Goal: Task Accomplishment & Management: Manage account settings

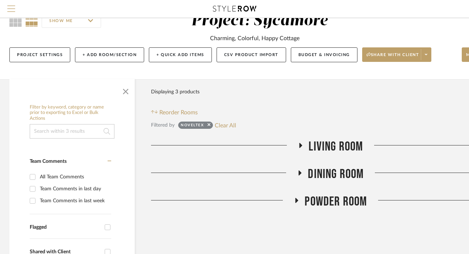
scroll to position [304, 0]
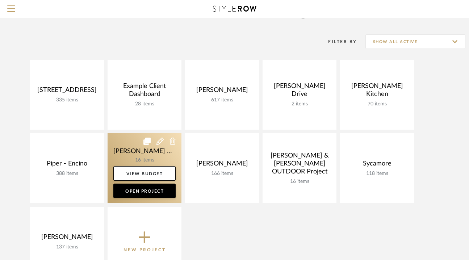
scroll to position [45, 0]
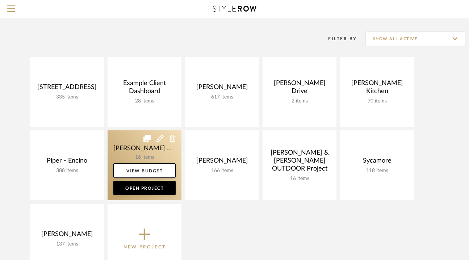
click at [127, 153] on link at bounding box center [145, 166] width 74 height 70
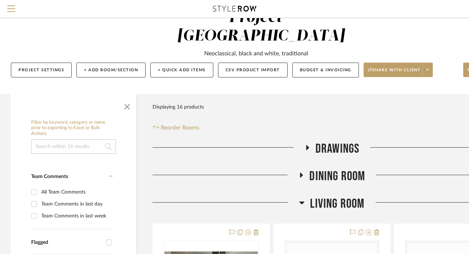
scroll to position [47, 0]
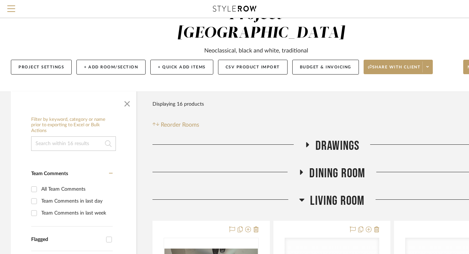
click at [330, 166] on span "Dining Room" at bounding box center [338, 174] width 56 height 16
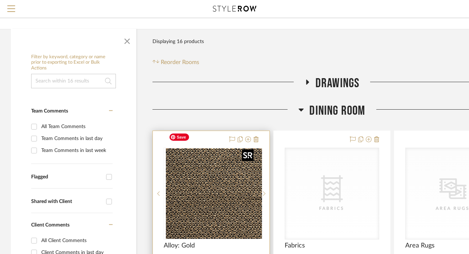
scroll to position [111, 0]
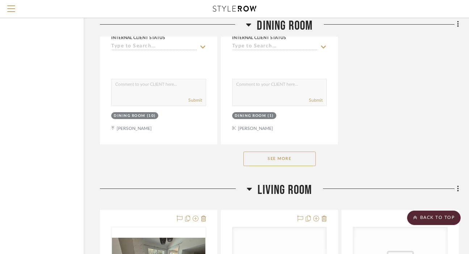
click at [296, 152] on button "See More" at bounding box center [280, 159] width 73 height 15
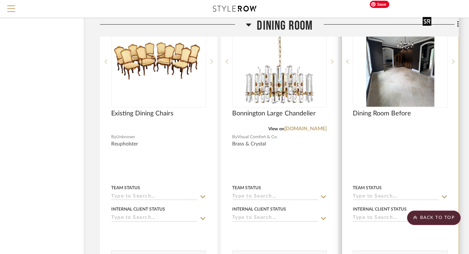
click at [0, 0] on img at bounding box center [0, 0] width 0 height 0
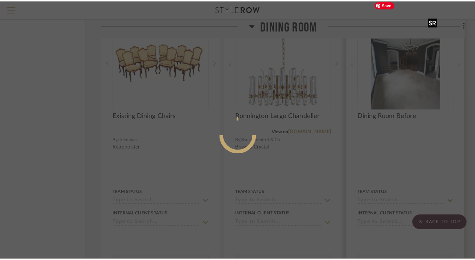
scroll to position [0, 0]
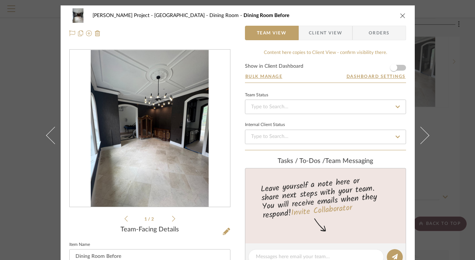
click at [152, 144] on div at bounding box center [150, 129] width 160 height 158
click at [172, 219] on icon at bounding box center [173, 219] width 3 height 7
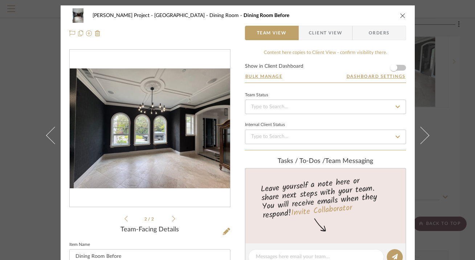
click at [124, 218] on icon at bounding box center [125, 219] width 3 height 7
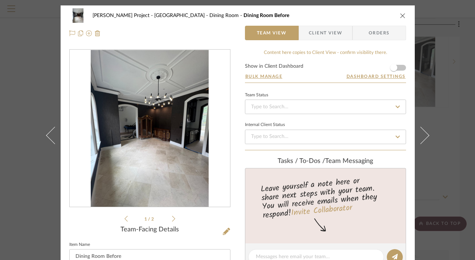
click at [172, 216] on div "1 / 2" at bounding box center [149, 136] width 161 height 174
click at [172, 222] on icon at bounding box center [173, 219] width 3 height 7
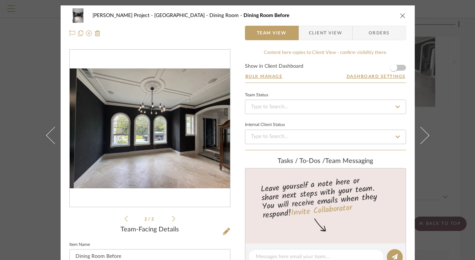
click at [124, 220] on icon at bounding box center [125, 219] width 3 height 6
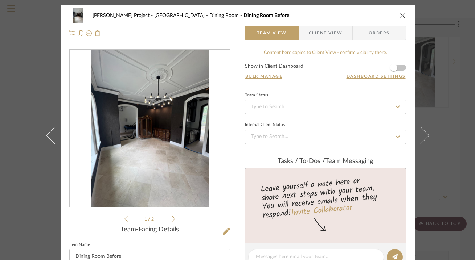
click at [124, 220] on icon at bounding box center [125, 219] width 3 height 6
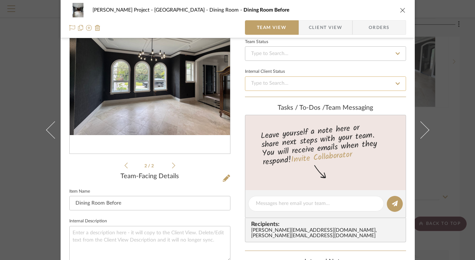
scroll to position [109, 0]
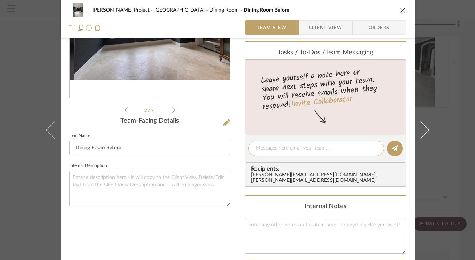
click at [279, 154] on div at bounding box center [316, 149] width 136 height 16
click at [287, 143] on div at bounding box center [316, 149] width 136 height 16
click at [285, 148] on textarea at bounding box center [316, 149] width 120 height 8
click at [314, 173] on div "erinn@erinnv.com , raina@erinnv.com" at bounding box center [327, 179] width 152 height 12
click at [304, 154] on div at bounding box center [316, 149] width 136 height 16
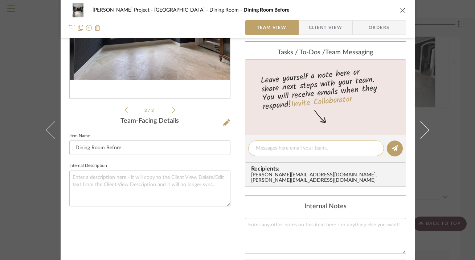
click at [303, 149] on textarea at bounding box center [316, 149] width 120 height 8
click at [400, 8] on icon "close" at bounding box center [403, 10] width 6 height 6
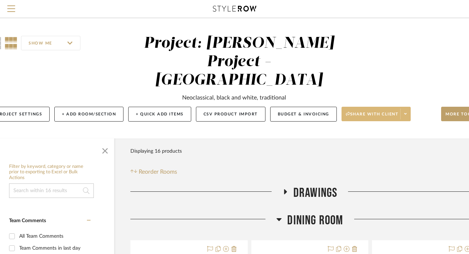
scroll to position [0, 0]
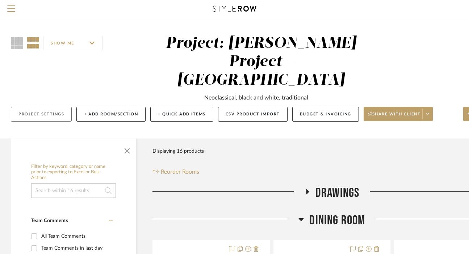
click at [58, 107] on button "Project Settings" at bounding box center [41, 114] width 61 height 15
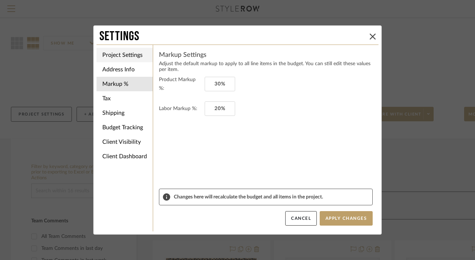
click at [118, 54] on li "Project Settings" at bounding box center [124, 55] width 56 height 15
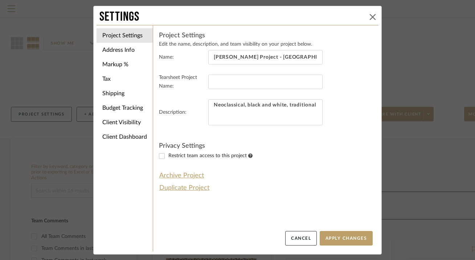
click at [369, 17] on icon at bounding box center [372, 17] width 6 height 6
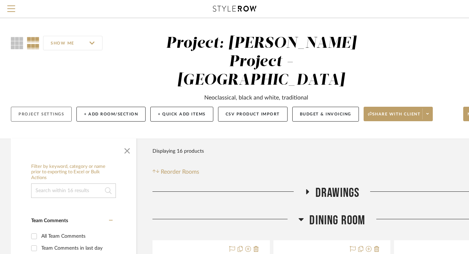
click at [50, 107] on button "Project Settings" at bounding box center [41, 114] width 61 height 15
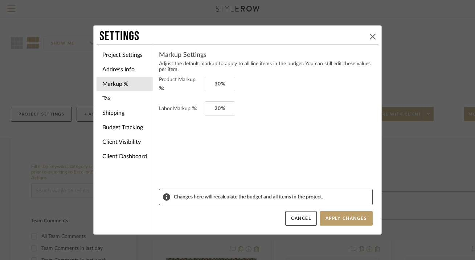
click at [370, 34] on icon at bounding box center [372, 37] width 6 height 6
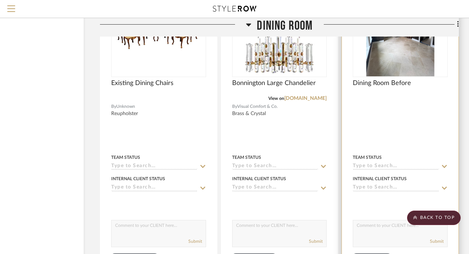
scroll to position [927, 53]
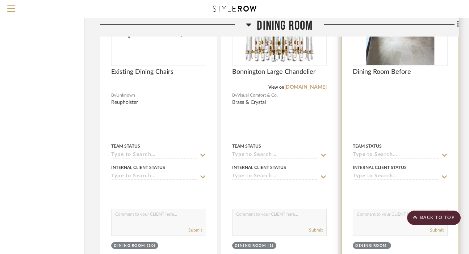
click at [405, 46] on img "0" at bounding box center [401, 20] width 68 height 91
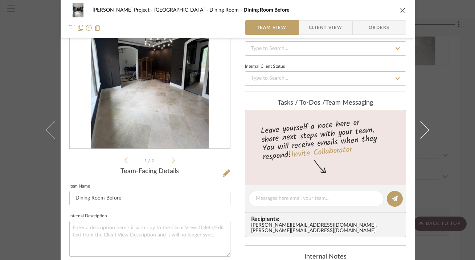
scroll to position [91, 0]
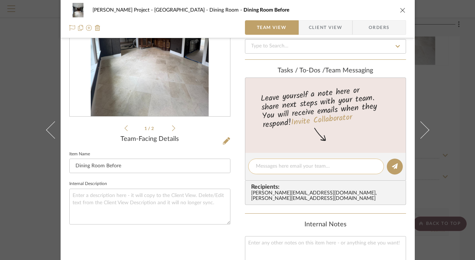
click at [278, 170] on textarea at bounding box center [316, 167] width 120 height 8
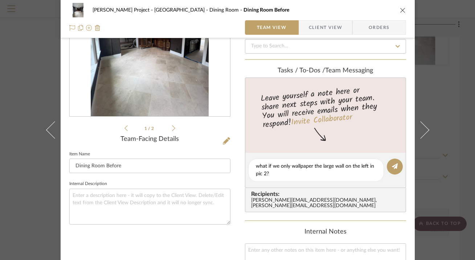
click at [167, 129] on li "1 / 2" at bounding box center [150, 128] width 44 height 9
click at [172, 128] on icon at bounding box center [173, 128] width 3 height 7
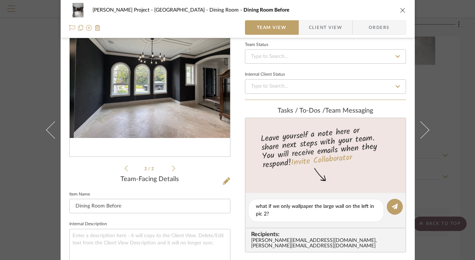
scroll to position [23, 0]
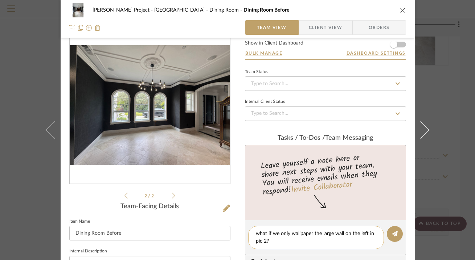
click at [276, 241] on textarea "what if we only wallpaper the large wall on the left in pic 2?" at bounding box center [316, 237] width 120 height 15
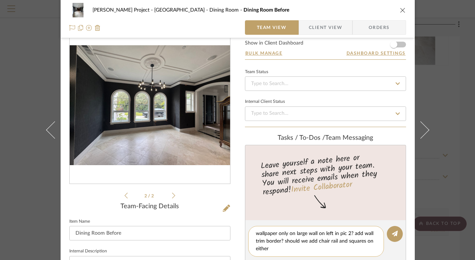
drag, startPoint x: 352, startPoint y: 232, endPoint x: 283, endPoint y: 244, distance: 70.3
click at [283, 244] on textarea "wallpaper only on large wall on left in pic 2? add wall trim border? should we …" at bounding box center [316, 241] width 120 height 23
click at [280, 249] on textarea "wallpaper only on large wall on left in pic 2? add wall trim border? should we …" at bounding box center [316, 241] width 120 height 23
click at [272, 239] on textarea "wallpaper only on large wall on left in pic 2? add wall trim border? should we …" at bounding box center [316, 241] width 120 height 23
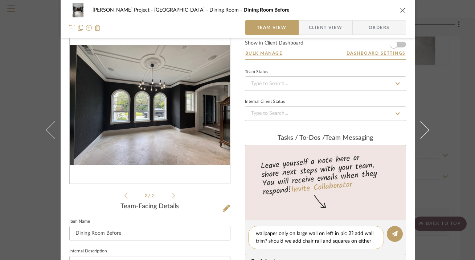
click at [359, 241] on textarea "wallpaper only on large wall on left in pic 2? add wall trim? should we add cha…" at bounding box center [316, 237] width 120 height 15
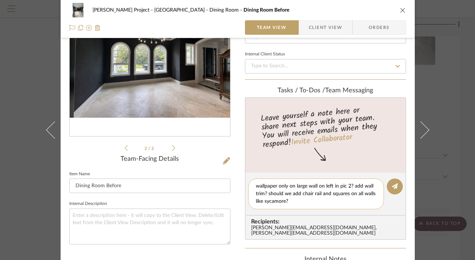
scroll to position [117, 0]
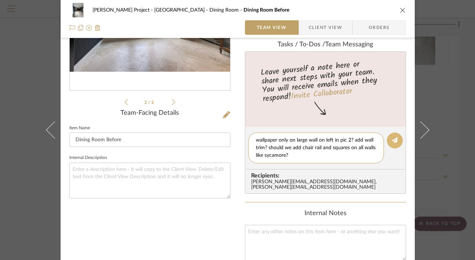
type textarea "wallpaper only on large wall on left in pic 2? add wall trim? should we add cha…"
click at [394, 140] on icon at bounding box center [395, 140] width 6 height 6
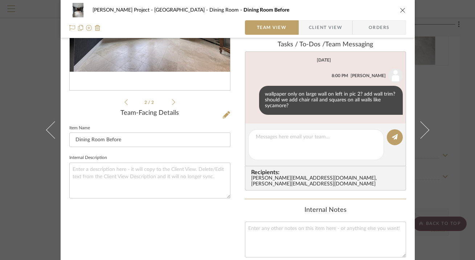
click at [400, 8] on icon "close" at bounding box center [403, 10] width 6 height 6
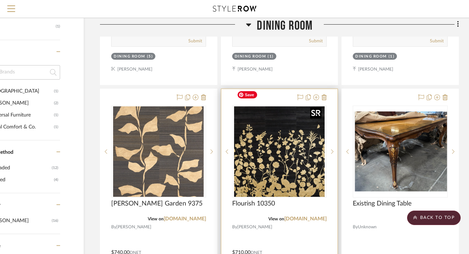
scroll to position [475, 53]
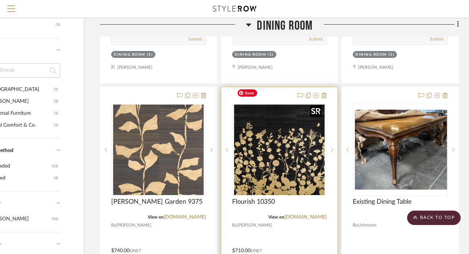
click at [280, 122] on img "0" at bounding box center [279, 150] width 91 height 91
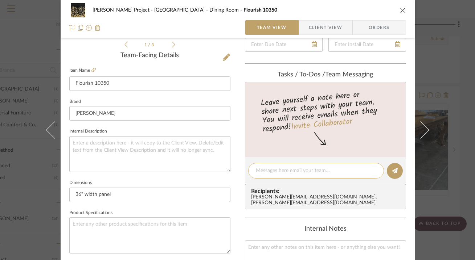
scroll to position [182, 0]
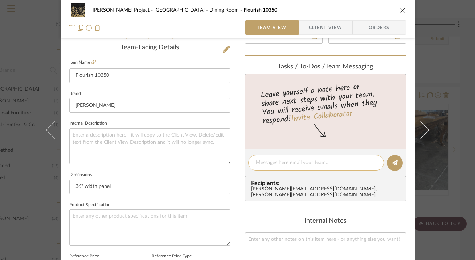
click at [270, 167] on div at bounding box center [316, 163] width 136 height 16
click at [273, 161] on textarea at bounding box center [316, 163] width 120 height 8
type textarea "this is the paper she likes"
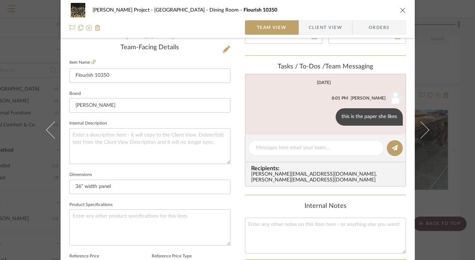
click at [401, 11] on icon "close" at bounding box center [403, 10] width 6 height 6
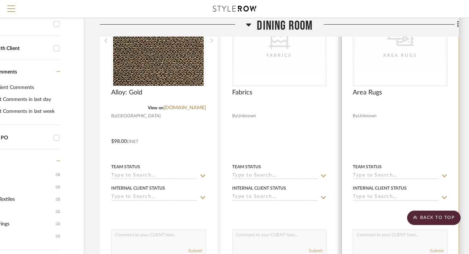
click at [405, 51] on div "CategoryIconRugs Created with Sketch. Area Rugs" at bounding box center [400, 40] width 94 height 91
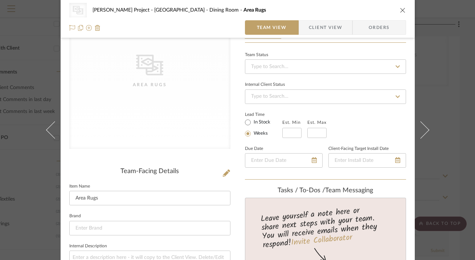
scroll to position [109, 0]
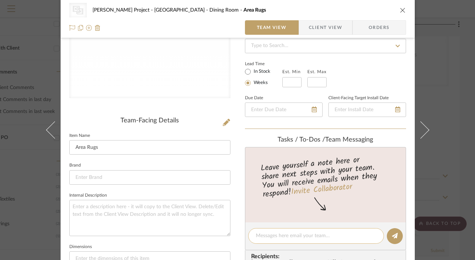
click at [265, 241] on div at bounding box center [316, 236] width 136 height 16
click at [269, 236] on textarea at bounding box center [316, 236] width 120 height 8
type textarea "animal print rug?"
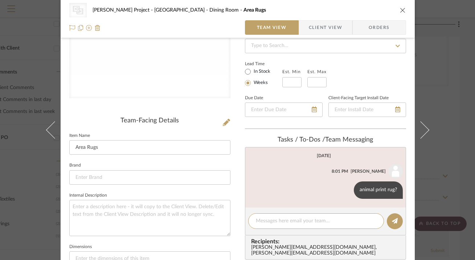
click at [400, 10] on icon "close" at bounding box center [403, 10] width 6 height 6
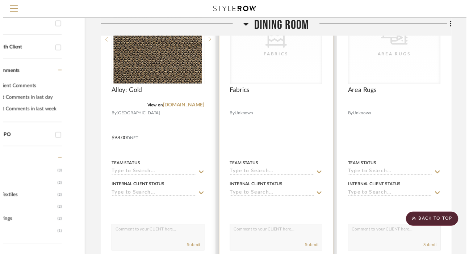
scroll to position [263, 53]
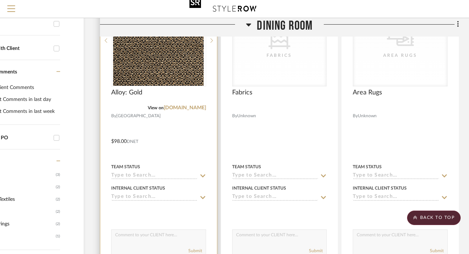
click at [167, 41] on img "0" at bounding box center [158, 40] width 91 height 91
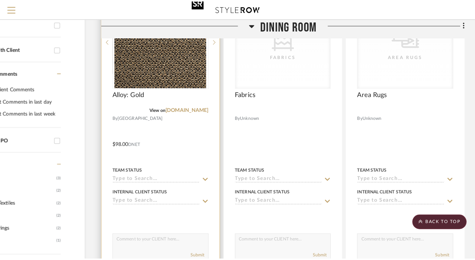
scroll to position [0, 0]
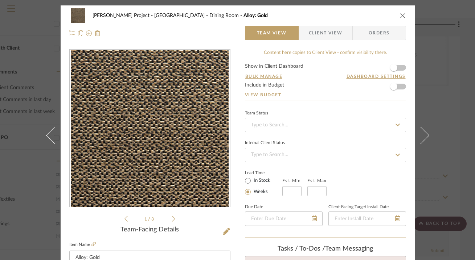
click at [172, 219] on icon at bounding box center [173, 219] width 3 height 6
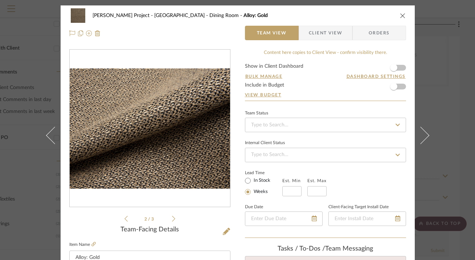
click at [172, 219] on icon at bounding box center [173, 219] width 3 height 6
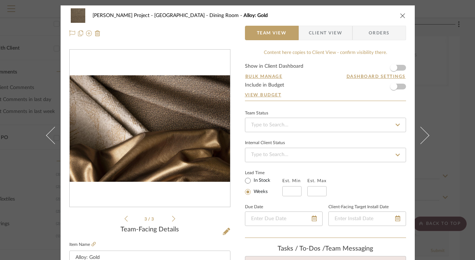
click at [400, 15] on icon "close" at bounding box center [403, 16] width 6 height 6
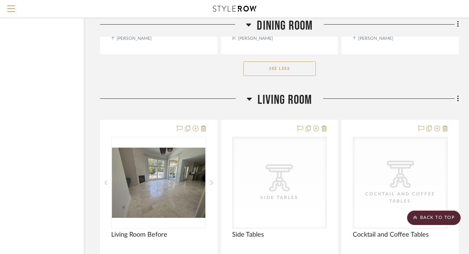
scroll to position [1149, 53]
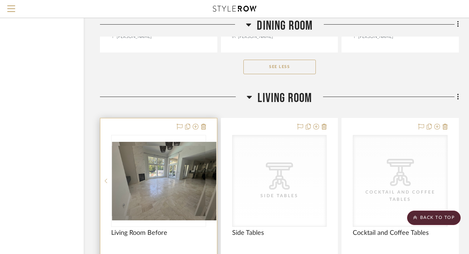
click at [211, 179] on icon at bounding box center [212, 181] width 3 height 5
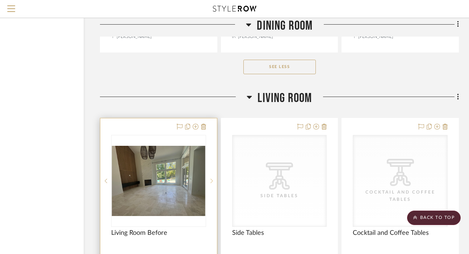
click at [211, 179] on icon at bounding box center [212, 181] width 3 height 5
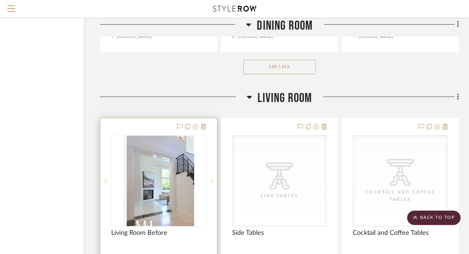
click at [211, 179] on icon at bounding box center [212, 181] width 3 height 5
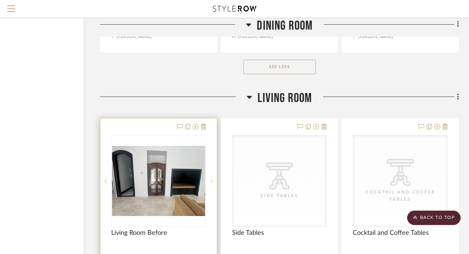
click at [211, 179] on icon at bounding box center [212, 181] width 3 height 5
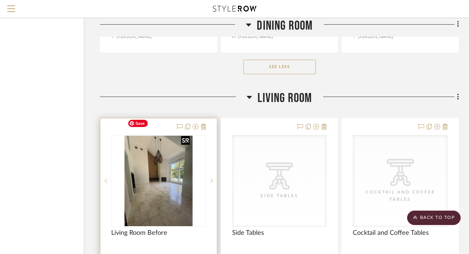
click at [170, 156] on img "4" at bounding box center [159, 181] width 68 height 91
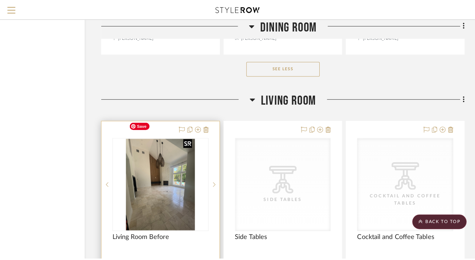
scroll to position [0, 0]
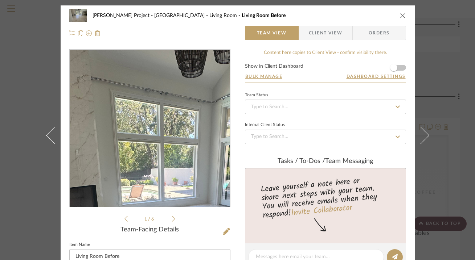
click at [141, 97] on img "0" at bounding box center [150, 129] width 160 height 120
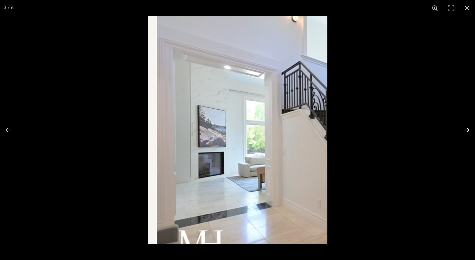
click at [465, 131] on button at bounding box center [461, 130] width 25 height 36
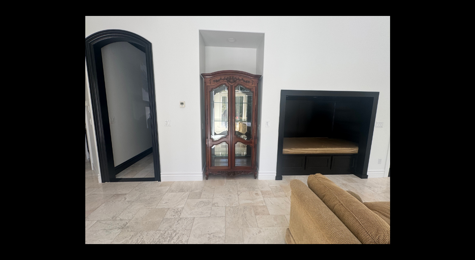
click at [465, 131] on button at bounding box center [461, 130] width 25 height 36
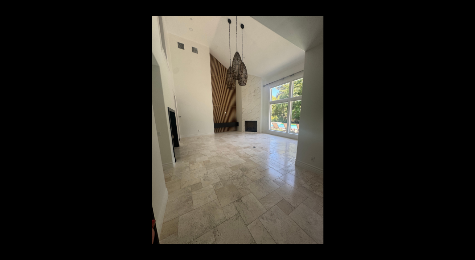
click at [465, 131] on button at bounding box center [461, 130] width 25 height 36
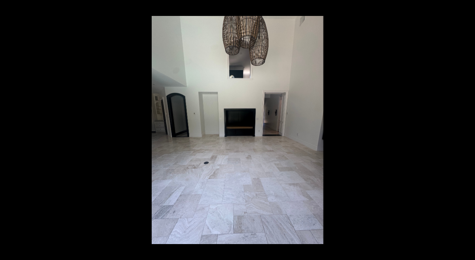
click at [465, 131] on button at bounding box center [461, 130] width 25 height 36
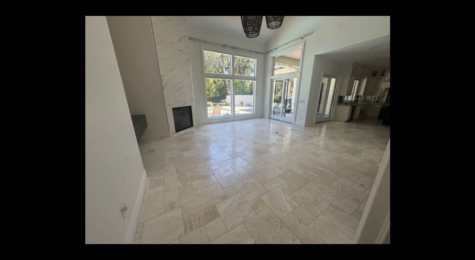
click at [465, 131] on button at bounding box center [461, 130] width 25 height 36
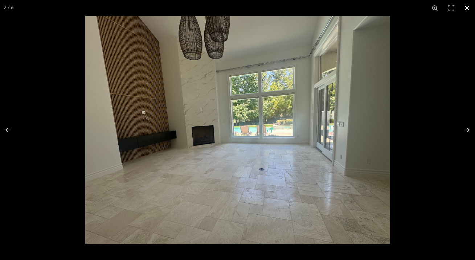
click at [469, 9] on button at bounding box center [467, 8] width 16 height 16
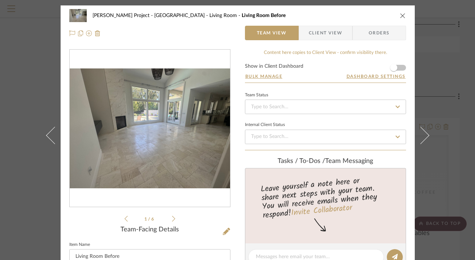
click at [401, 12] on div "Rogers Project - Sacramento Living Room Living Room Before" at bounding box center [237, 15] width 336 height 15
click at [400, 17] on icon "close" at bounding box center [403, 16] width 6 height 6
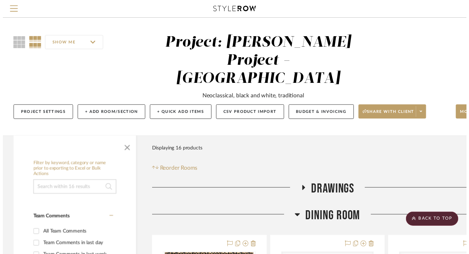
scroll to position [1149, 53]
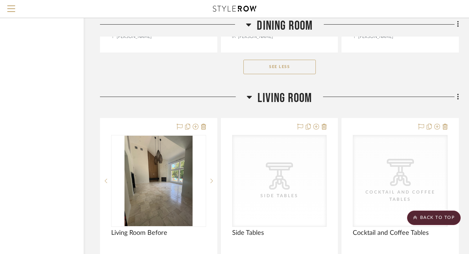
click at [302, 91] on span "Living Room" at bounding box center [285, 99] width 54 height 16
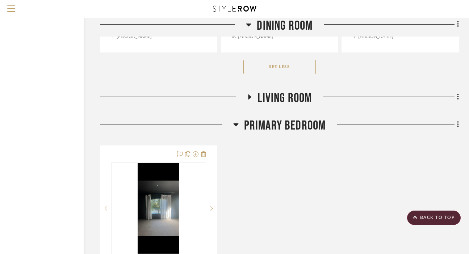
click at [302, 91] on span "Living Room" at bounding box center [285, 99] width 54 height 16
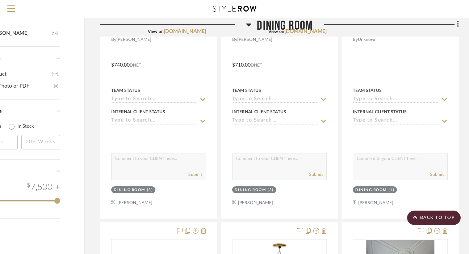
scroll to position [748, 53]
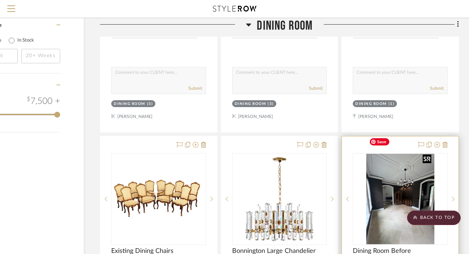
click at [396, 182] on img "0" at bounding box center [401, 199] width 68 height 91
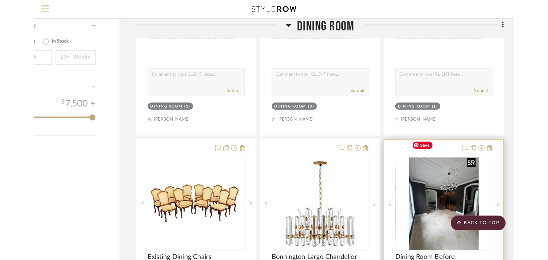
scroll to position [0, 0]
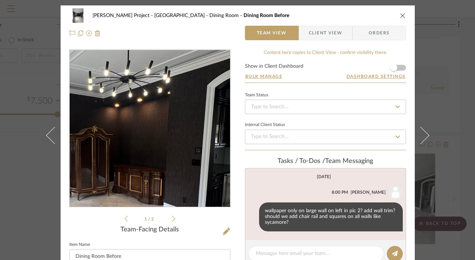
click at [163, 116] on img "0" at bounding box center [150, 128] width 118 height 157
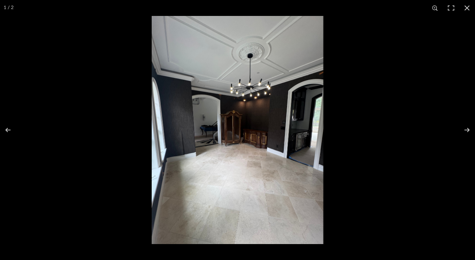
click at [259, 114] on img at bounding box center [237, 130] width 171 height 228
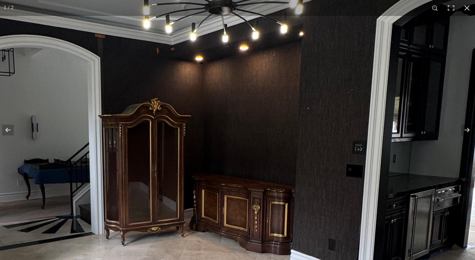
click at [258, 91] on img at bounding box center [170, 179] width 696 height 928
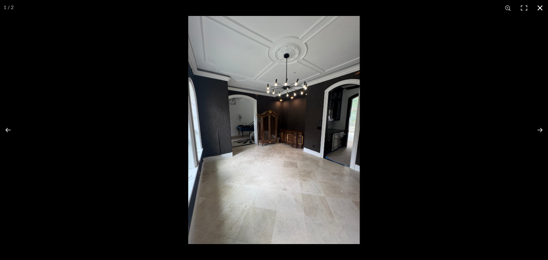
click at [474, 12] on button at bounding box center [540, 8] width 16 height 16
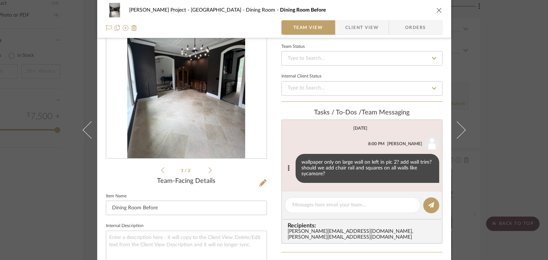
scroll to position [75, 0]
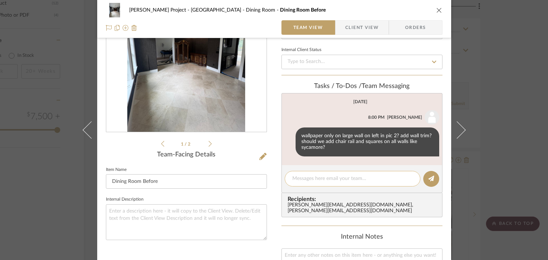
click at [338, 181] on textarea at bounding box center [352, 179] width 120 height 8
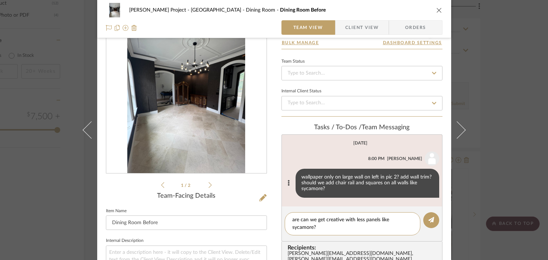
scroll to position [34, 0]
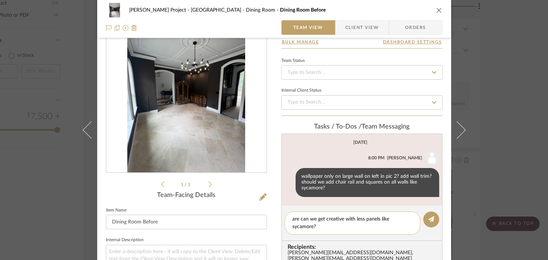
click at [287, 219] on div "are can we get creative with less panels like sycamore?" at bounding box center [353, 223] width 136 height 23
click at [294, 219] on textarea "are can we get creative with less panels like sycamore?" at bounding box center [352, 223] width 120 height 15
type textarea "or can we get creative with less panels like sycamore?"
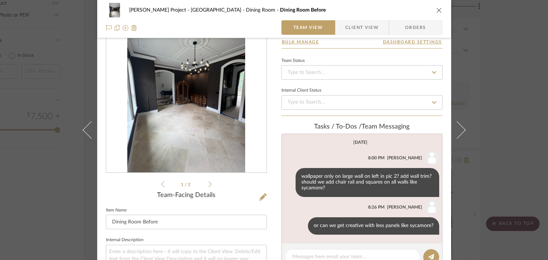
click at [439, 11] on button "close" at bounding box center [439, 10] width 7 height 7
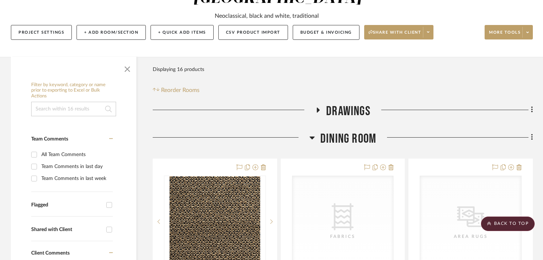
scroll to position [58, 0]
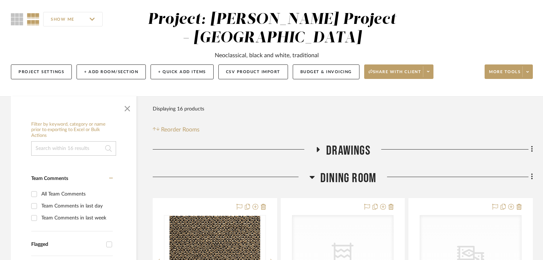
click at [333, 181] on span "Dining Room" at bounding box center [348, 179] width 56 height 16
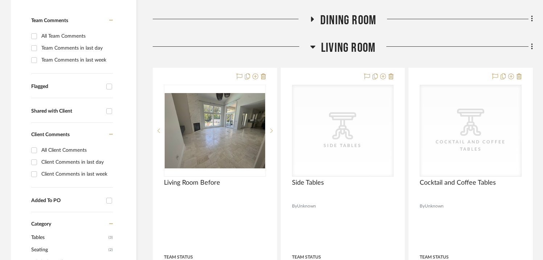
scroll to position [255, 0]
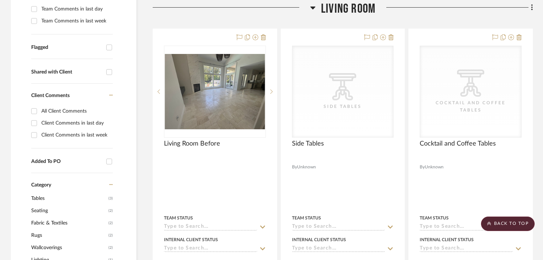
click at [364, 3] on span "Living Room" at bounding box center [348, 9] width 54 height 16
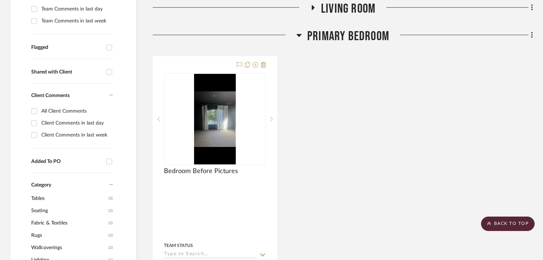
click at [318, 36] on span "Primary Bedroom" at bounding box center [348, 37] width 82 height 16
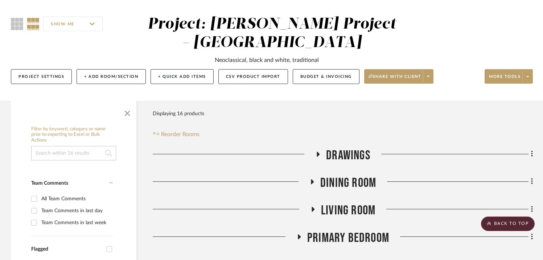
scroll to position [0, 0]
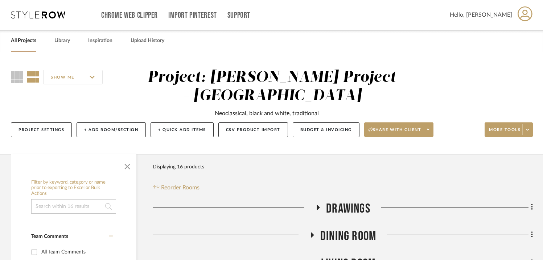
click at [346, 211] on span "Drawings" at bounding box center [348, 209] width 44 height 16
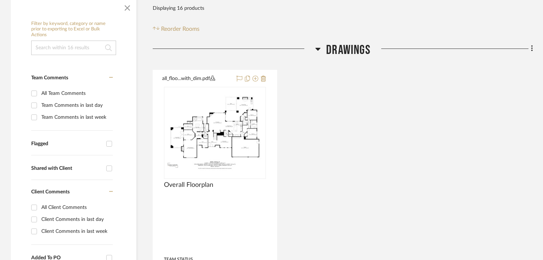
scroll to position [166, 0]
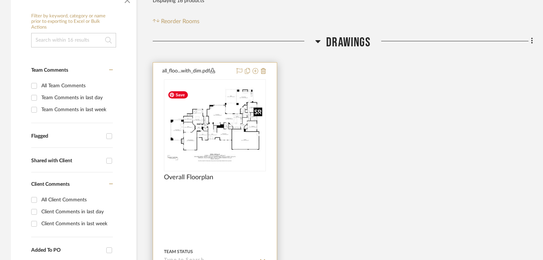
click at [0, 0] on img at bounding box center [0, 0] width 0 height 0
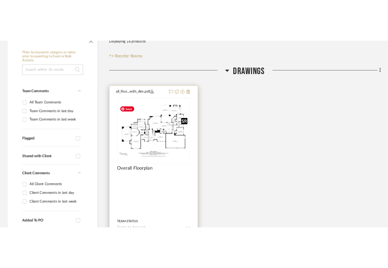
scroll to position [0, 0]
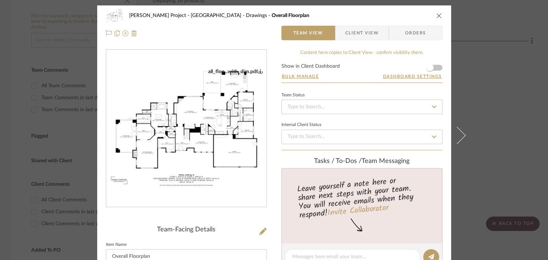
click at [167, 155] on div "all_floo...with_dim.pdf" at bounding box center [186, 129] width 160 height 158
click at [202, 153] on img "0" at bounding box center [186, 129] width 160 height 120
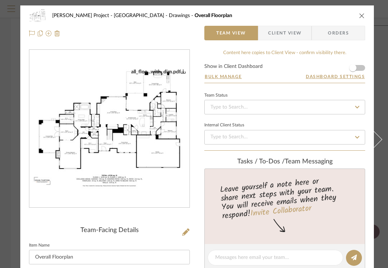
click at [361, 14] on icon "close" at bounding box center [362, 16] width 6 height 6
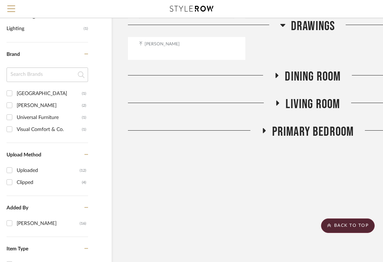
scroll to position [471, 25]
click at [315, 97] on span "Living Room" at bounding box center [313, 105] width 54 height 16
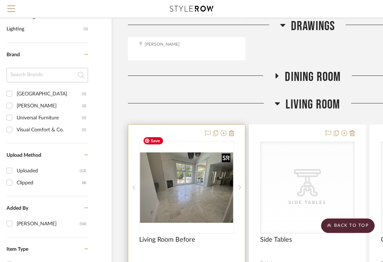
click at [196, 181] on img "0" at bounding box center [187, 187] width 94 height 70
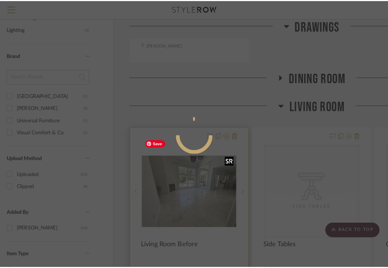
scroll to position [0, 0]
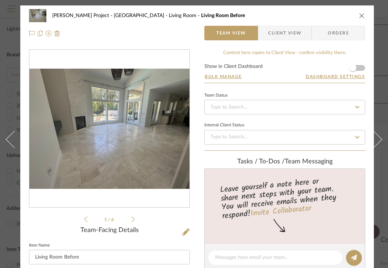
click at [139, 143] on img "0" at bounding box center [109, 129] width 160 height 120
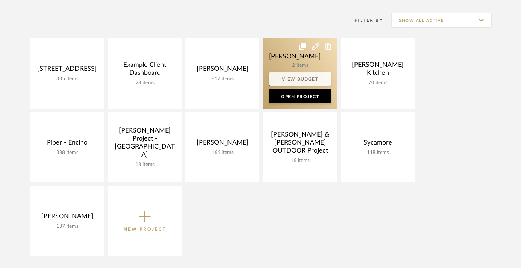
scroll to position [146, 0]
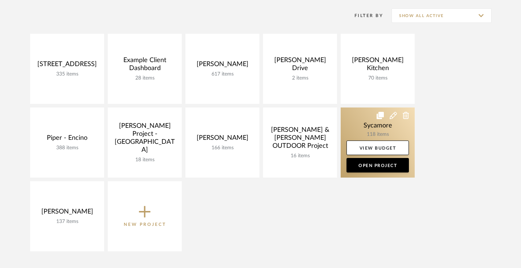
click at [364, 125] on link at bounding box center [377, 142] width 74 height 70
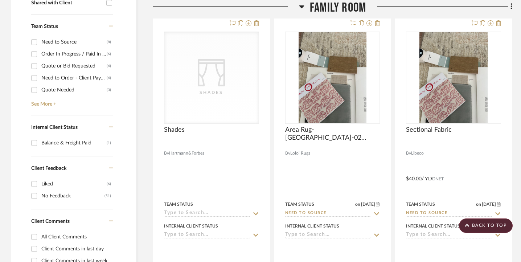
scroll to position [380, 0]
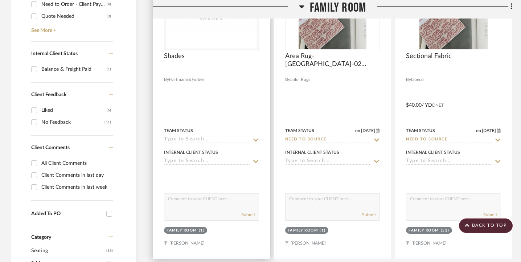
click at [237, 141] on input at bounding box center [207, 139] width 86 height 7
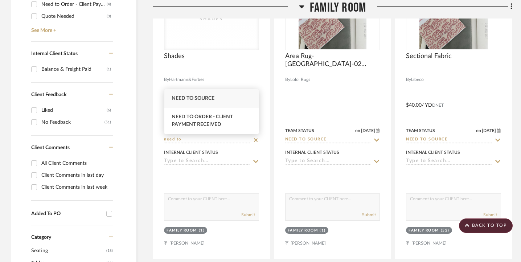
scroll to position [0, 0]
type input "need to"
click at [198, 95] on div "Need to Source" at bounding box center [211, 98] width 94 height 18
type input "9/30/2025"
type input "Need to Source"
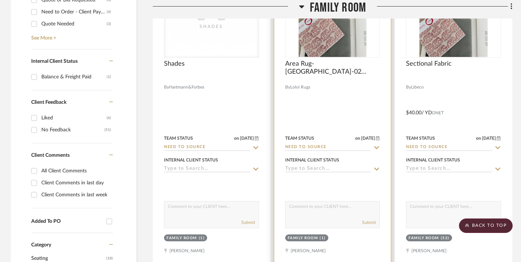
scroll to position [423, 0]
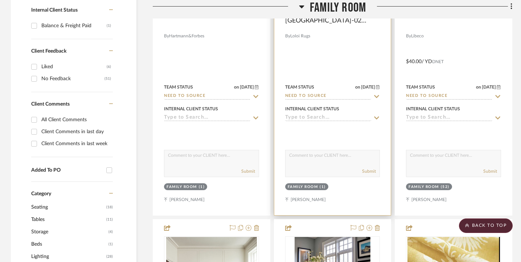
click at [315, 96] on input "Need to Source" at bounding box center [328, 96] width 86 height 7
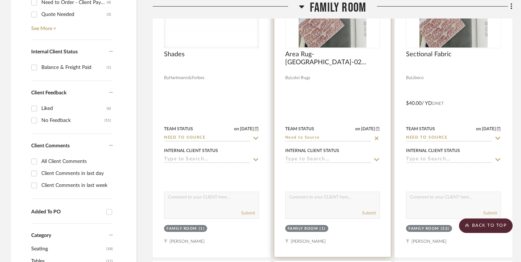
scroll to position [380, 0]
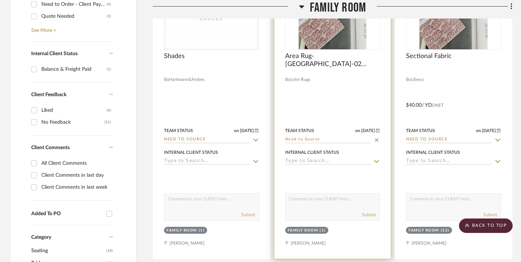
click at [318, 202] on textarea at bounding box center [332, 201] width 94 height 14
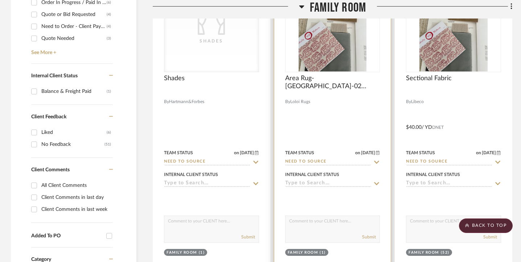
scroll to position [364, 0]
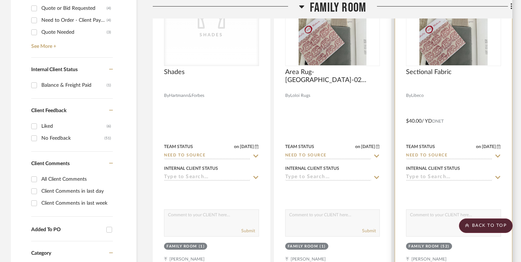
click at [426, 154] on input "Need to Source" at bounding box center [449, 155] width 86 height 7
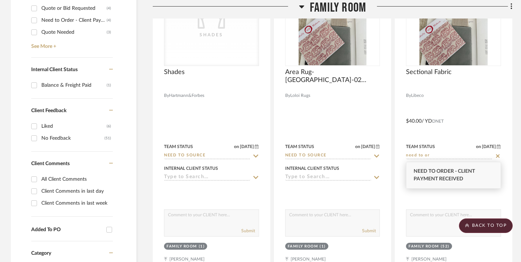
type input "need to or"
click at [438, 175] on div "Need to Order - Client Payment Received" at bounding box center [453, 175] width 94 height 26
type input "9/30/2025"
type input "Need to Order - Client Payment Received"
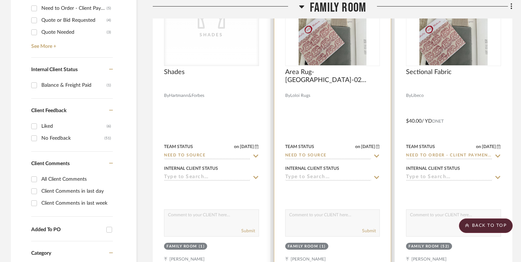
click at [364, 158] on input "Need to Source" at bounding box center [328, 155] width 86 height 7
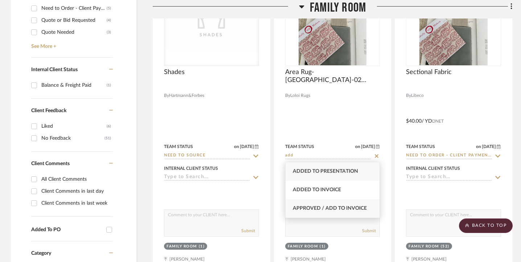
type input "add"
click at [342, 210] on span "Approved / Add to Invoice" at bounding box center [330, 208] width 74 height 5
type input "9/30/2025"
type input "Approved / Add to Invoice"
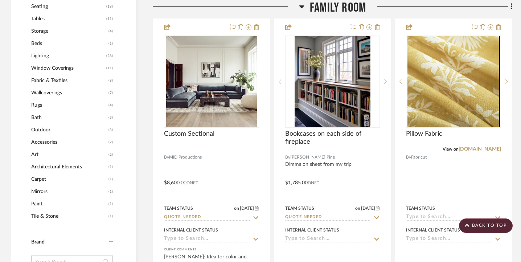
scroll to position [626, 0]
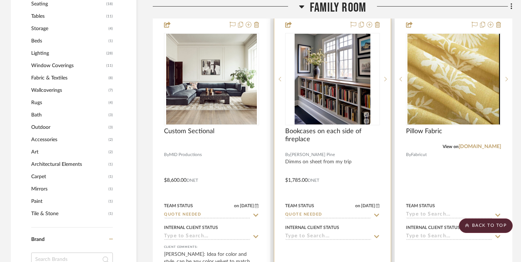
click at [328, 215] on input "Quote Needed" at bounding box center [328, 214] width 86 height 7
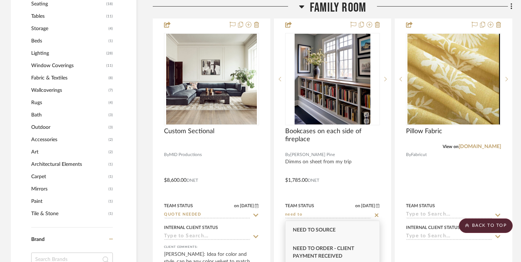
type input "need to"
click at [325, 251] on span "Need to Order - Client Payment Received" at bounding box center [323, 252] width 61 height 13
type input "9/30/2025"
type input "Need to Order - Client Payment Received"
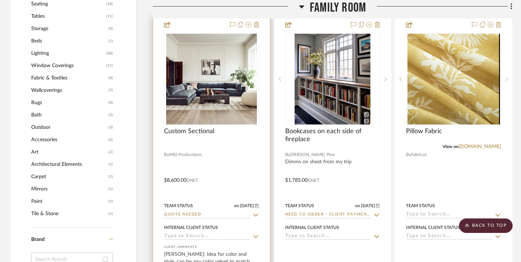
click at [242, 213] on input "Quote Needed" at bounding box center [207, 214] width 86 height 7
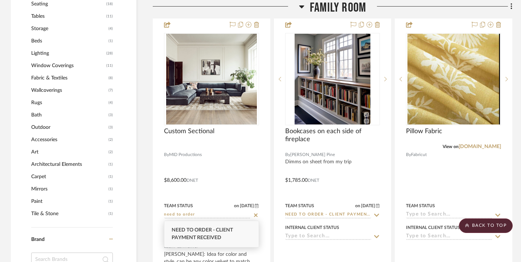
type input "need to order"
click at [222, 234] on div "Need to Order - Client Payment Received" at bounding box center [211, 234] width 94 height 26
type input "9/30/2025"
type input "Need to Order - Client Payment Received"
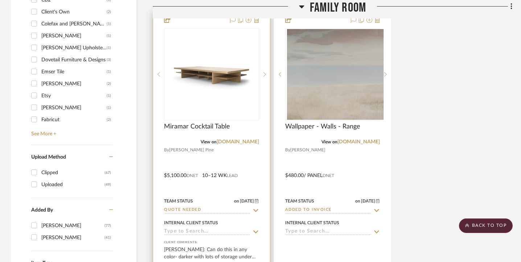
scroll to position [992, 0]
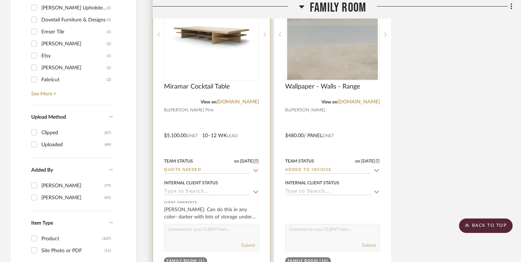
click at [224, 168] on input "Quote Needed" at bounding box center [207, 170] width 86 height 7
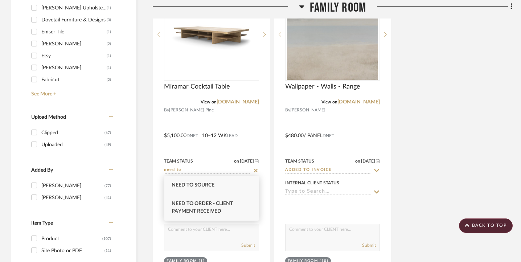
type input "need to"
click at [216, 212] on span "Need to Order - Client Payment Received" at bounding box center [201, 207] width 61 height 13
type input "9/30/2025"
type input "Need to Order - Client Payment Received"
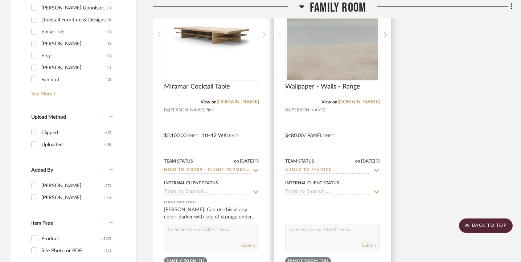
click at [309, 166] on div "Team Status on 9/19/2025 9/19/2025 Added to Invoice" at bounding box center [332, 164] width 95 height 17
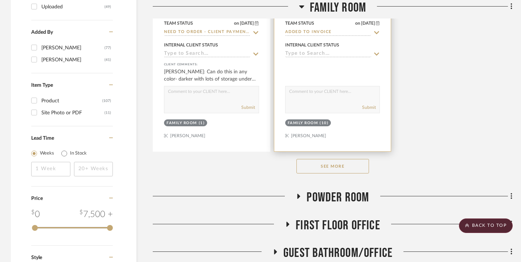
scroll to position [1168, 0]
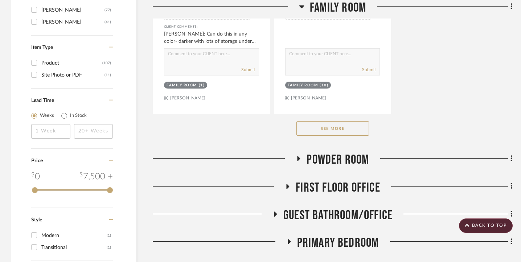
click at [323, 162] on span "Powder Room" at bounding box center [337, 160] width 62 height 16
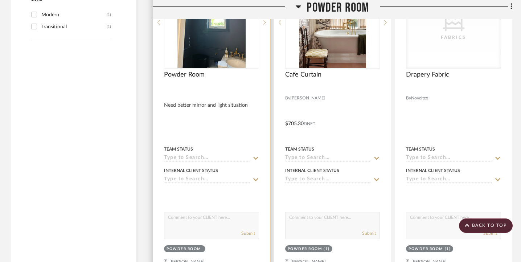
scroll to position [1325, 0]
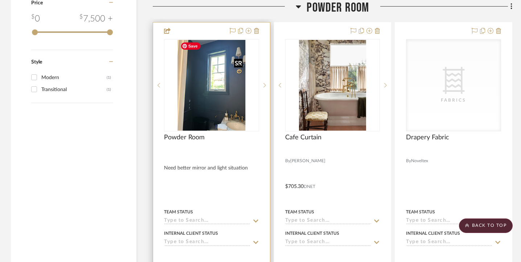
click at [0, 0] on img at bounding box center [0, 0] width 0 height 0
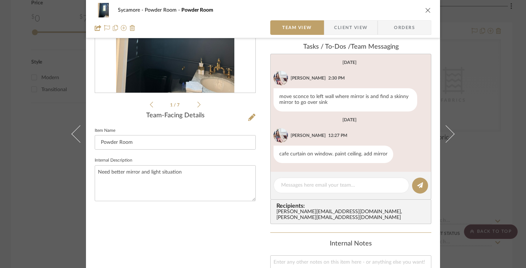
scroll to position [121, 0]
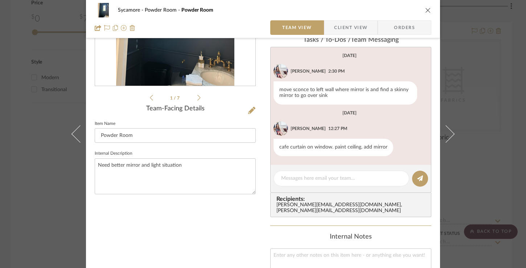
click at [427, 12] on icon "close" at bounding box center [428, 10] width 6 height 6
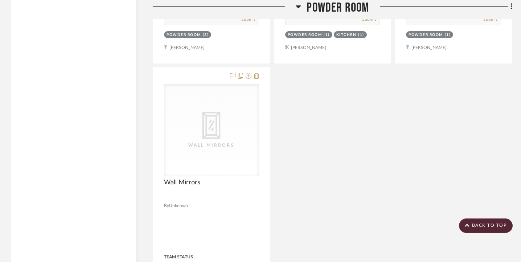
scroll to position [1939, 0]
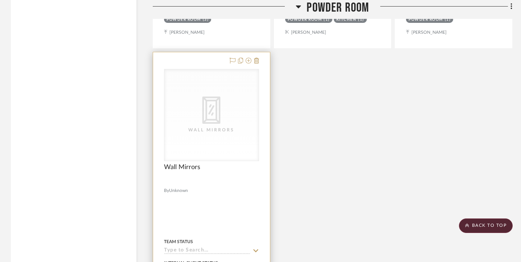
click at [0, 0] on div "CategoryIconMirrors Created with Sketch. Wall Mirrors" at bounding box center [0, 0] width 0 height 0
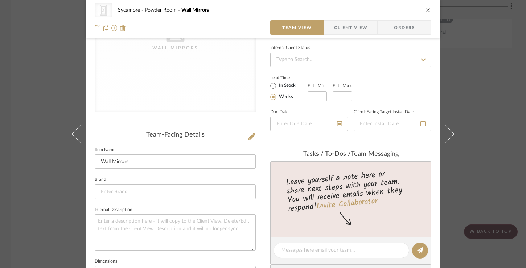
scroll to position [177, 0]
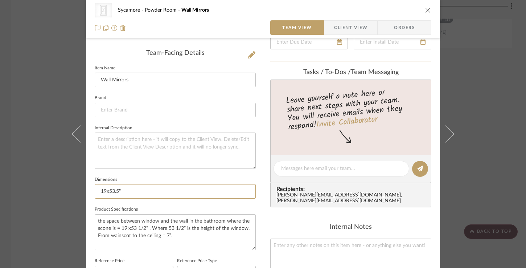
drag, startPoint x: 125, startPoint y: 191, endPoint x: 89, endPoint y: 189, distance: 36.7
click at [89, 189] on div "CategoryIconMirrors Created with Sketch. Wall Mirrors Sycamore Powder Room Wall…" at bounding box center [263, 163] width 354 height 668
click at [144, 187] on input "19x53.5"" at bounding box center [175, 191] width 161 height 15
click at [327, 167] on textarea at bounding box center [341, 169] width 120 height 8
paste textarea "https://www.potterybarn.com/products/vintage-slim-fixed-mirror/?catalogId=84&sk…"
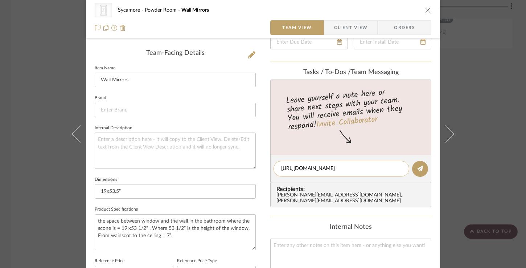
scroll to position [53, 0]
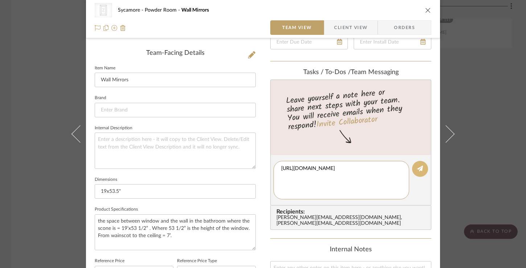
type textarea "https://www.potterybarn.com/products/vintage-slim-fixed-mirror/?catalogId=84&sk…"
click at [420, 168] on icon at bounding box center [420, 168] width 6 height 6
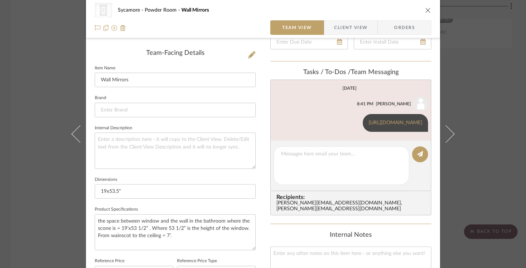
click at [426, 11] on icon "close" at bounding box center [428, 10] width 6 height 6
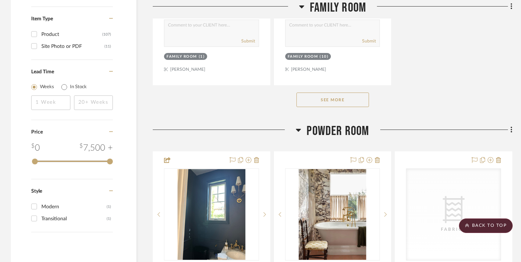
scroll to position [1189, 0]
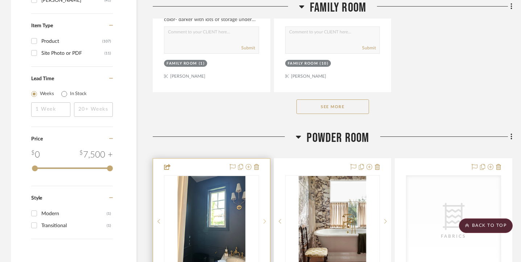
click at [263, 220] on icon at bounding box center [264, 221] width 3 height 5
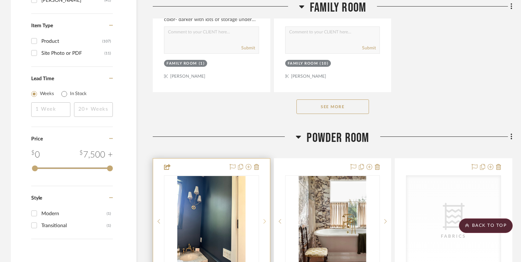
click at [263, 220] on icon at bounding box center [264, 221] width 3 height 5
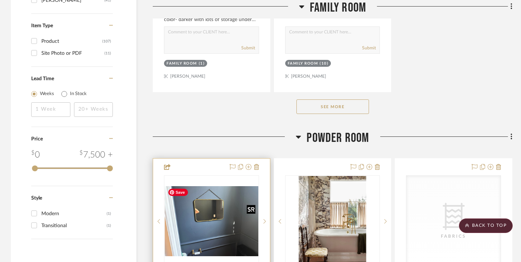
click at [165, 214] on img "2" at bounding box center [212, 221] width 94 height 70
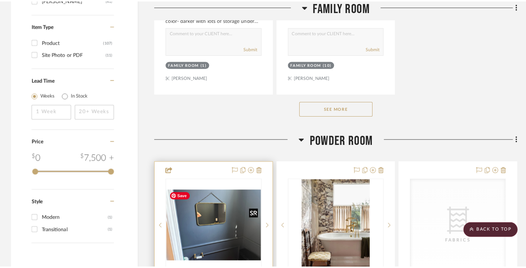
scroll to position [0, 0]
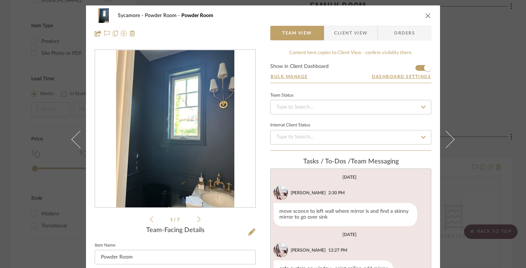
click at [428, 13] on icon "close" at bounding box center [428, 16] width 6 height 6
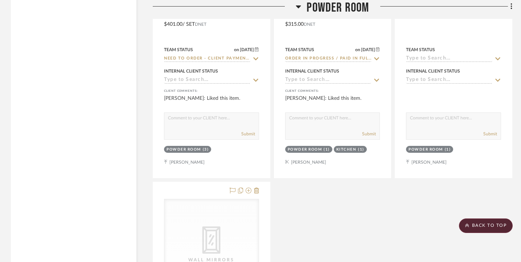
scroll to position [1879, 0]
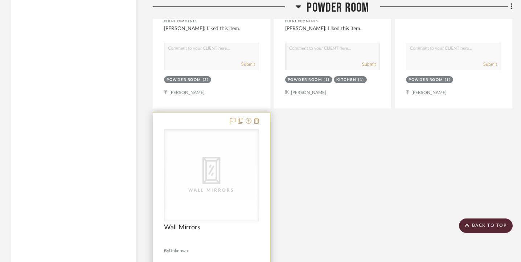
click at [215, 172] on icon "0" at bounding box center [211, 170] width 18 height 27
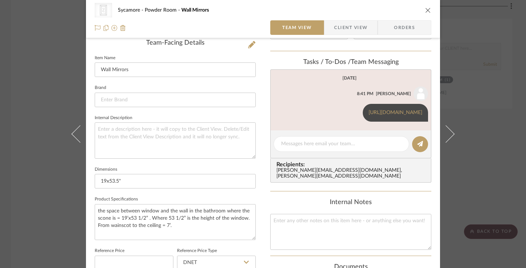
scroll to position [211, 0]
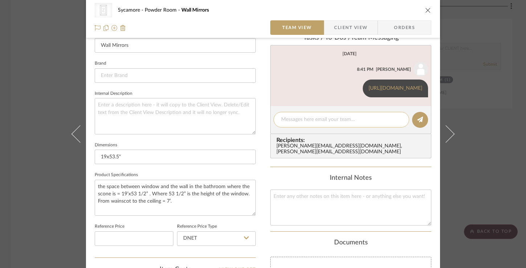
click at [309, 123] on textarea at bounding box center [341, 120] width 120 height 8
paste textarea "https://www.wayfair.com/decor-pillows/pdp/kelly-clarkson-home-solange-modern-co…"
type textarea "https://www.wayfair.com/decor-pillows/pdp/kelly-clarkson-home-solange-modern-co…"
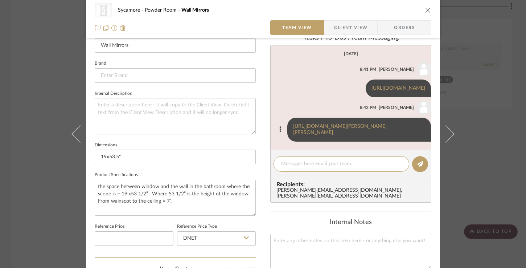
paste textarea "https://www.wayfair.com/decor-pillows/pdp/kelly-clarkson-home-alison-traditiona…"
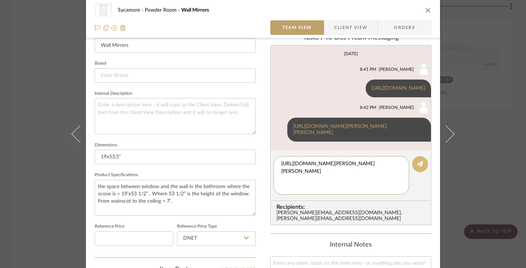
type textarea "https://www.wayfair.com/decor-pillows/pdp/kelly-clarkson-home-alison-traditiona…"
click at [421, 172] on button at bounding box center [420, 164] width 16 height 16
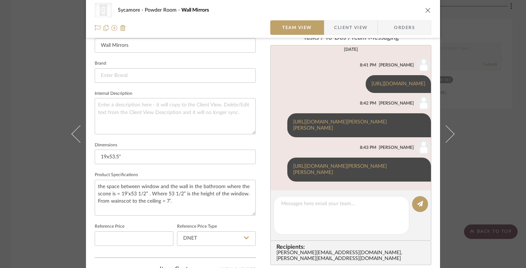
scroll to position [155, 0]
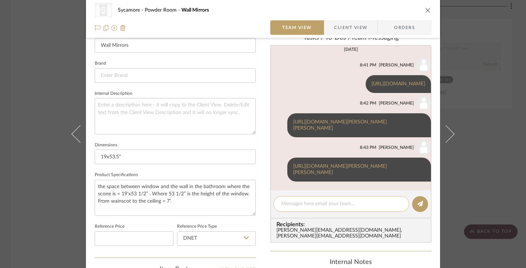
click at [312, 215] on editor-of-message at bounding box center [350, 204] width 161 height 28
paste textarea "https://www.wayfair.com/decor-pillows/pdp/willa-arlo-interiors-longmeadow-metal…"
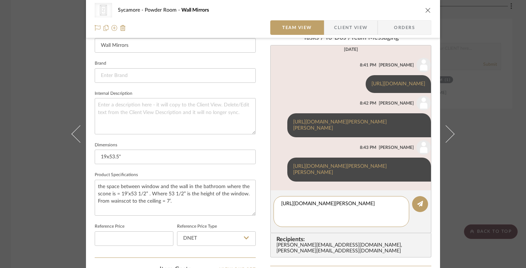
scroll to position [0, 0]
type textarea "https://www.wayfair.com/decor-pillows/pdp/willa-arlo-interiors-longmeadow-metal…"
click at [418, 203] on icon at bounding box center [420, 203] width 6 height 6
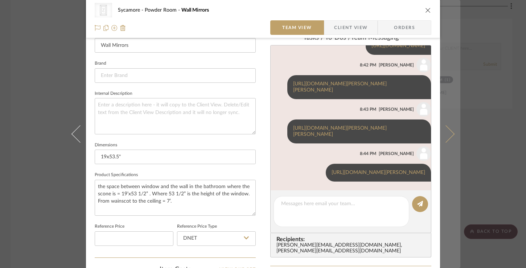
scroll to position [246, 0]
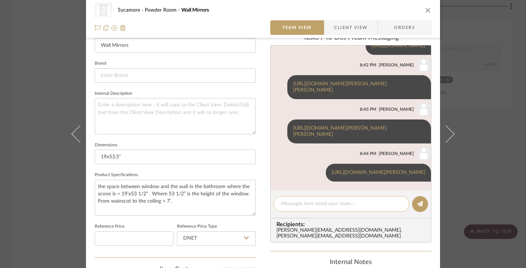
click at [355, 204] on textarea at bounding box center [341, 204] width 120 height 8
paste textarea "https://www.wayfair.com/decor-pillows/pdp/everly-quinn-malott-mirror-w112887828…"
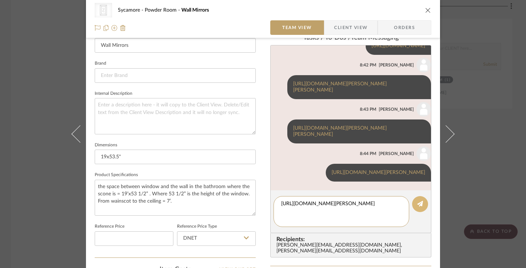
type textarea "https://www.wayfair.com/decor-pillows/pdp/everly-quinn-malott-mirror-w112887828…"
click at [419, 209] on button at bounding box center [420, 204] width 16 height 16
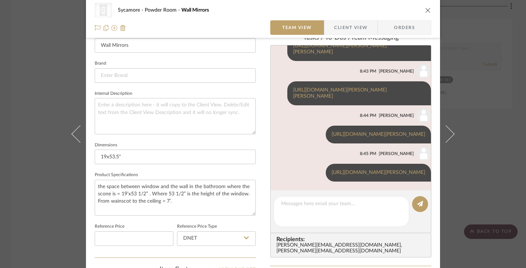
scroll to position [290, 0]
click at [429, 5] on div "CategoryIconMirrors Created with Sketch. Wall Mirrors Sycamore Powder Room Wall…" at bounding box center [263, 19] width 354 height 38
click at [425, 8] on icon "close" at bounding box center [428, 10] width 6 height 6
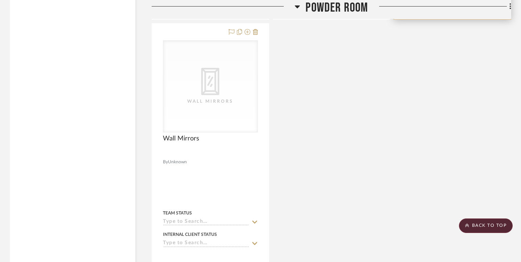
scroll to position [1968, 1]
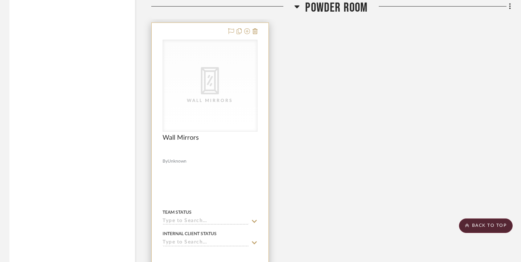
click at [204, 220] on input at bounding box center [205, 221] width 86 height 7
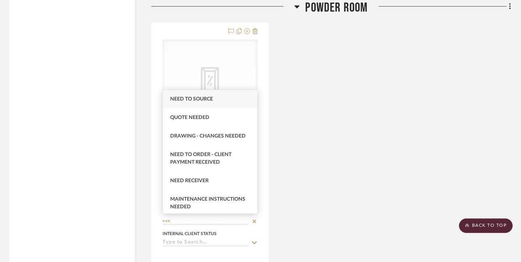
type input "nee"
click at [222, 95] on div "Need to Source" at bounding box center [210, 99] width 94 height 18
type input "9/30/2025"
type input "Need to Source"
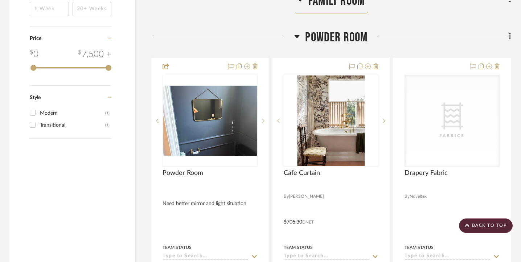
scroll to position [1339, 1]
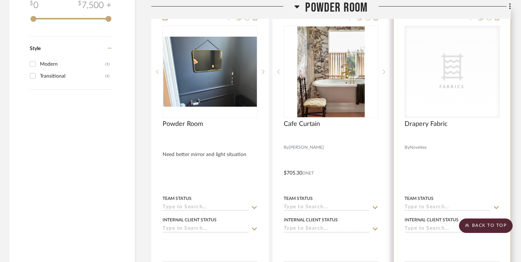
click at [417, 204] on input at bounding box center [447, 207] width 86 height 7
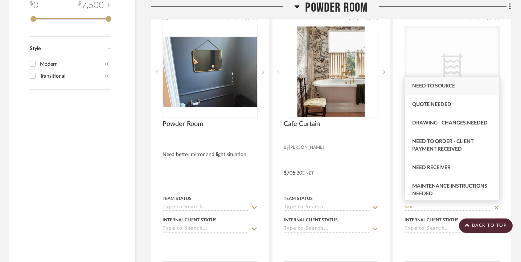
type input "nee"
click at [437, 87] on span "Need to Source" at bounding box center [433, 85] width 43 height 5
type input "9/30/2025"
type input "Need to Source"
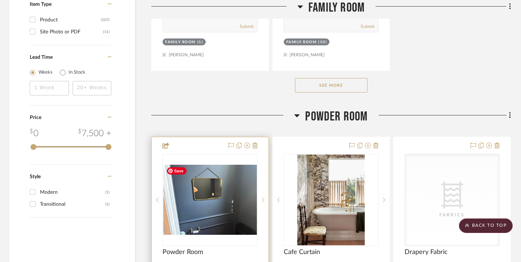
scroll to position [1164, 1]
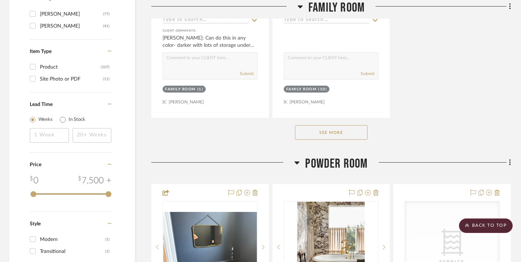
click at [337, 162] on span "Powder Room" at bounding box center [336, 164] width 62 height 16
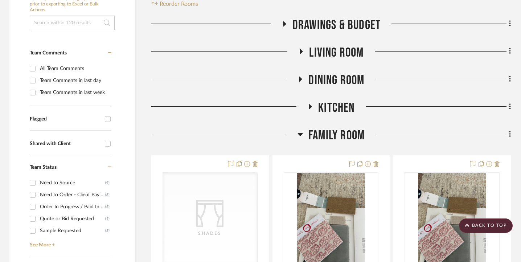
scroll to position [254, 1]
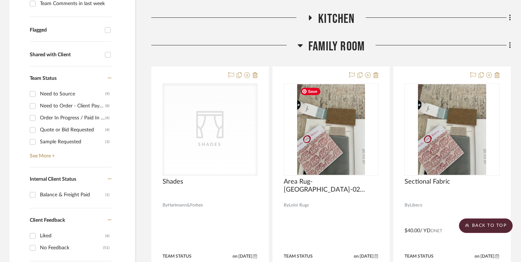
click at [339, 52] on span "Family Room" at bounding box center [336, 47] width 56 height 16
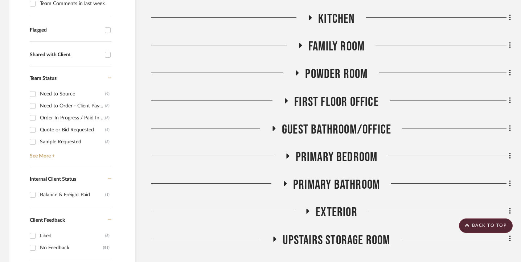
click at [339, 18] on span "Kitchen" at bounding box center [336, 19] width 36 height 16
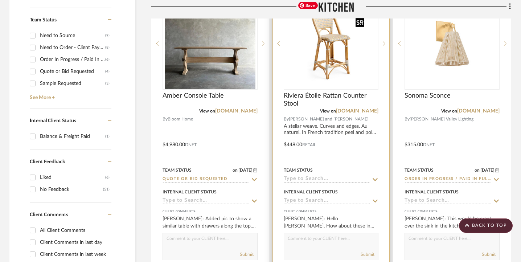
scroll to position [315, 1]
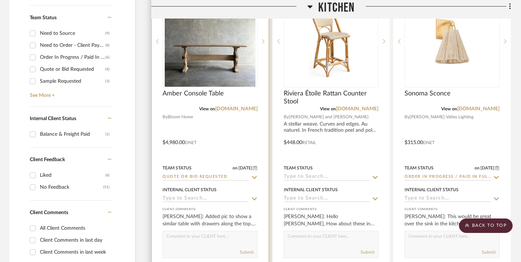
click at [226, 176] on input "Quote or Bid Requested" at bounding box center [205, 177] width 86 height 7
type input "o"
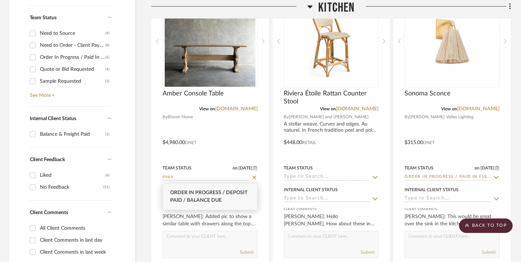
type input "depo"
click at [215, 197] on span "Order in Progress / Deposit Paid / Balance due" at bounding box center [208, 196] width 77 height 13
type input "9/30/2025"
type input "Order in Progress / Deposit Paid / Balance due"
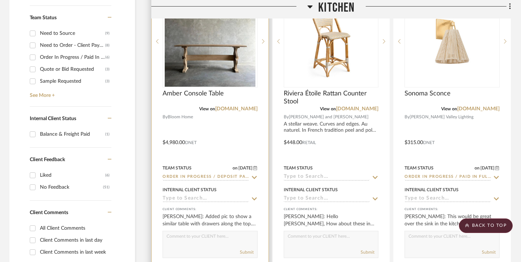
click at [211, 199] on input at bounding box center [205, 198] width 86 height 7
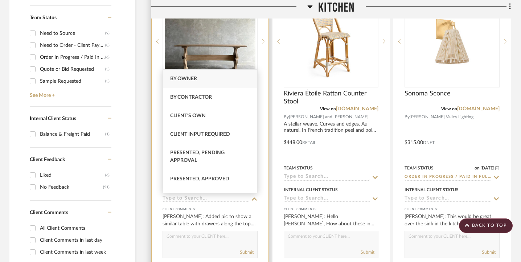
click at [157, 219] on div at bounding box center [210, 137] width 117 height 317
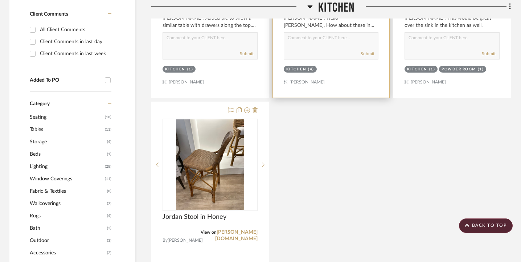
scroll to position [550, 1]
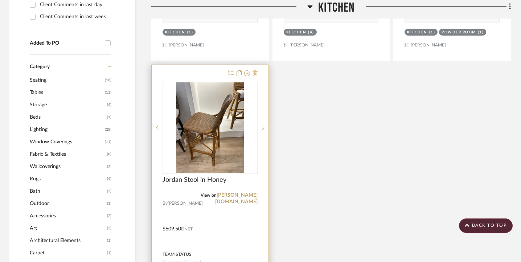
click at [255, 71] on fa-icon at bounding box center [254, 74] width 5 height 6
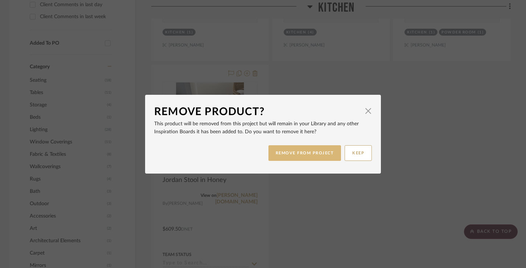
click at [296, 152] on button "REMOVE FROM PROJECT" at bounding box center [304, 153] width 73 height 16
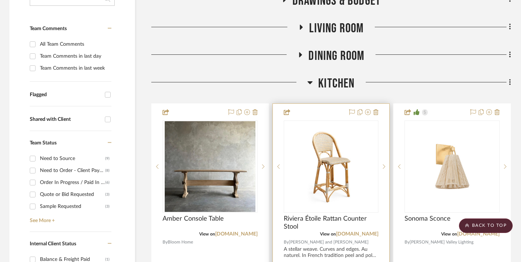
scroll to position [178, 1]
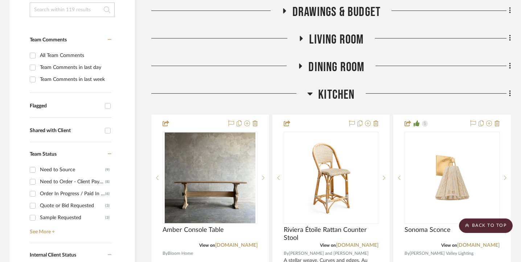
click at [342, 89] on span "Kitchen" at bounding box center [336, 95] width 36 height 16
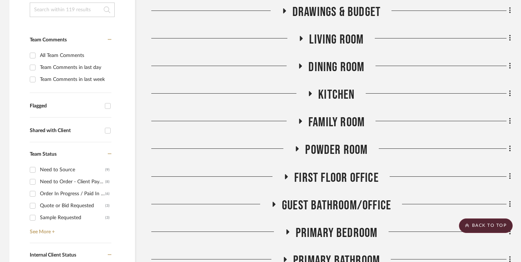
scroll to position [0, 1]
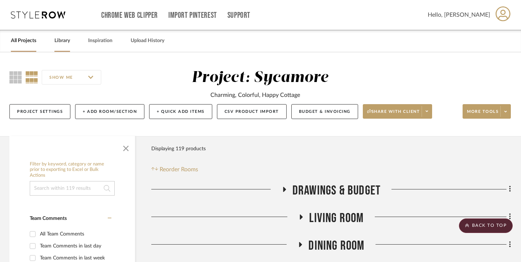
click at [57, 40] on link "Library" at bounding box center [62, 41] width 16 height 10
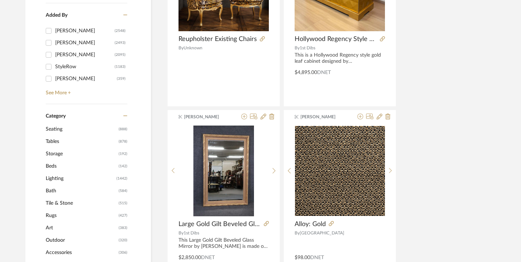
click at [46, 177] on span "Lighting" at bounding box center [80, 178] width 69 height 12
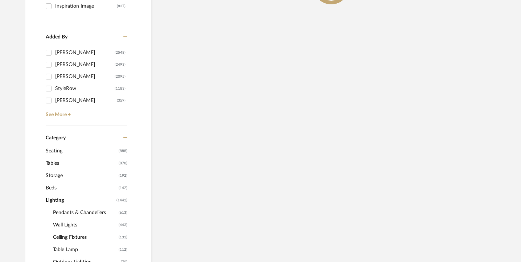
scroll to position [236, 1]
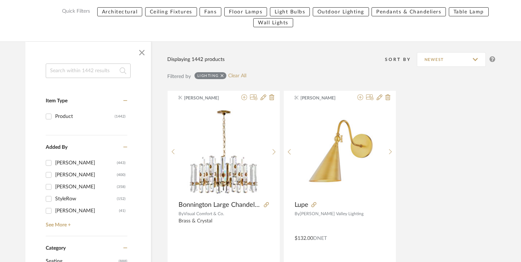
scroll to position [90, 1]
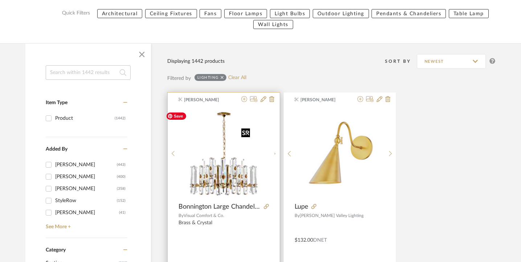
click at [221, 167] on img "0" at bounding box center [228, 153] width 91 height 91
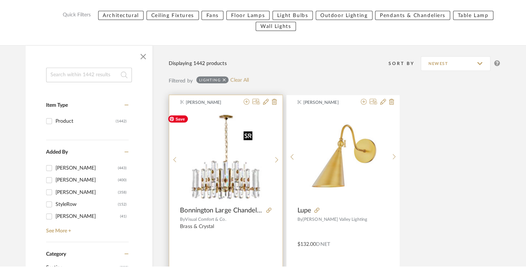
scroll to position [0, 0]
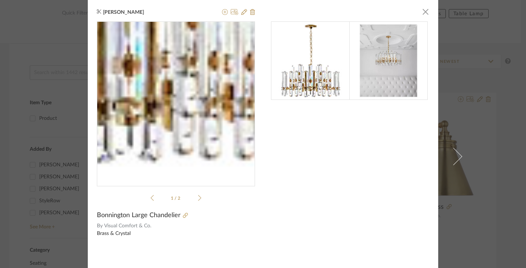
click at [188, 153] on img "0" at bounding box center [176, 101] width 158 height 158
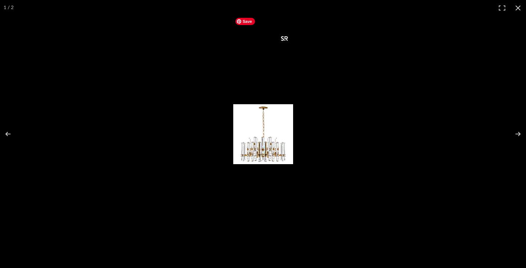
click at [278, 145] on img at bounding box center [263, 134] width 60 height 60
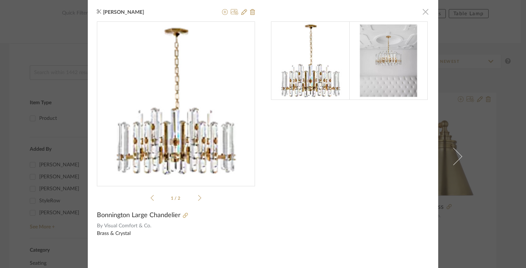
click at [423, 11] on span "button" at bounding box center [425, 11] width 15 height 15
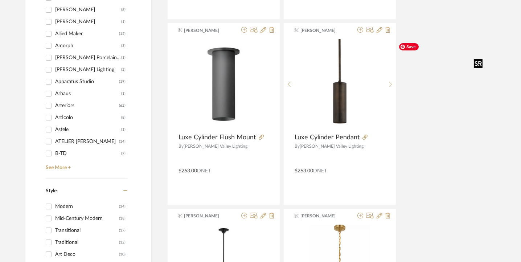
scroll to position [893, 1]
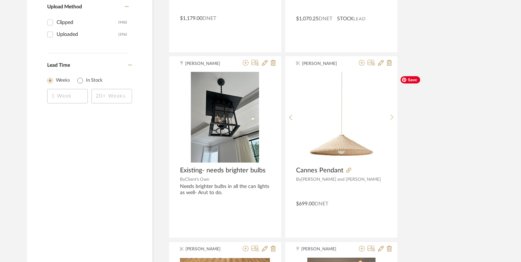
scroll to position [1257, 0]
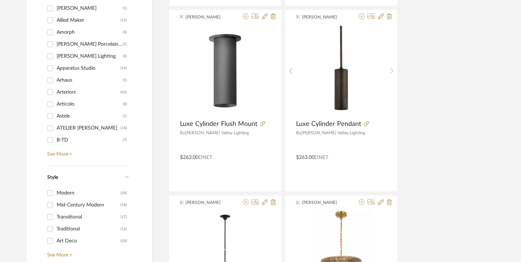
scroll to position [911, 0]
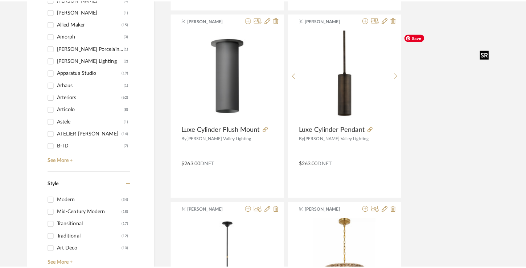
scroll to position [0, 0]
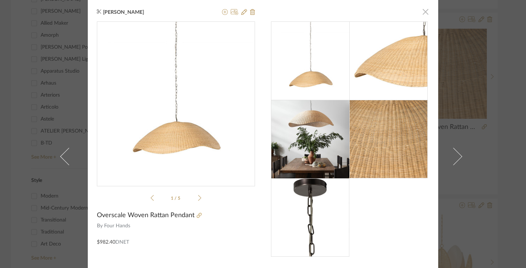
click at [421, 13] on span "button" at bounding box center [425, 11] width 15 height 15
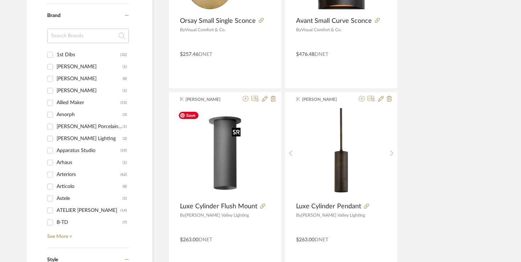
scroll to position [816, 0]
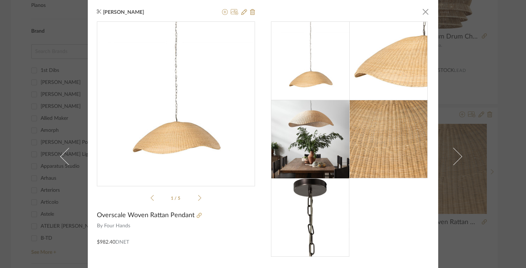
scroll to position [45, 0]
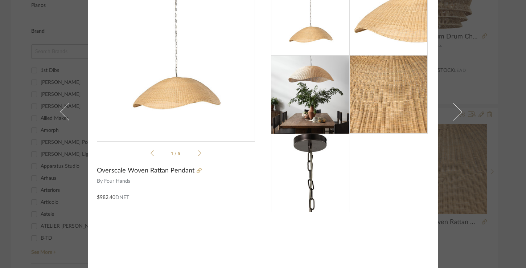
click at [198, 152] on icon at bounding box center [199, 153] width 3 height 7
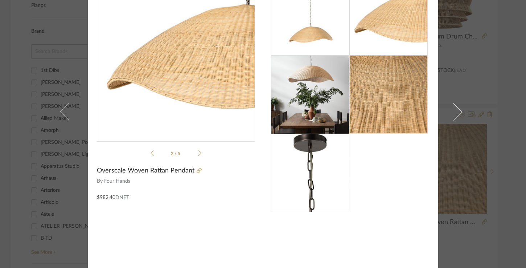
click at [198, 152] on icon at bounding box center [199, 153] width 3 height 6
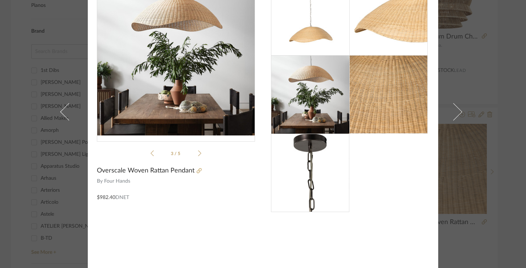
click at [198, 152] on icon at bounding box center [199, 153] width 3 height 6
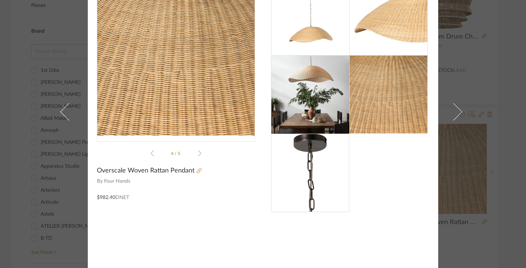
click at [198, 152] on icon at bounding box center [199, 153] width 3 height 6
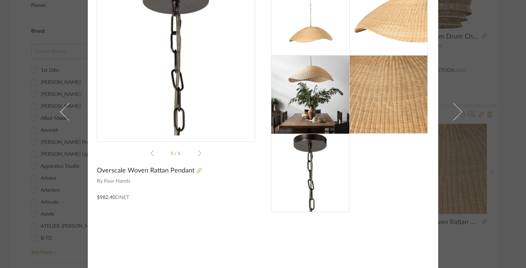
click at [474, 37] on div "Sheridan Johnson × 5 / 5 Overscale Woven Rattan Pendant By Four Hands $982.40 D…" at bounding box center [263, 134] width 526 height 268
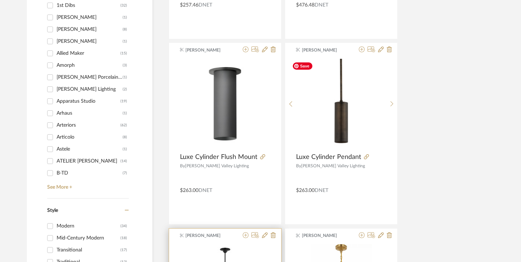
scroll to position [925, 0]
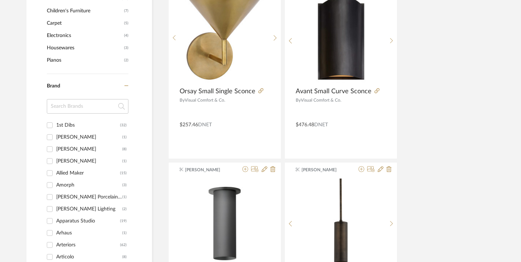
scroll to position [744, 0]
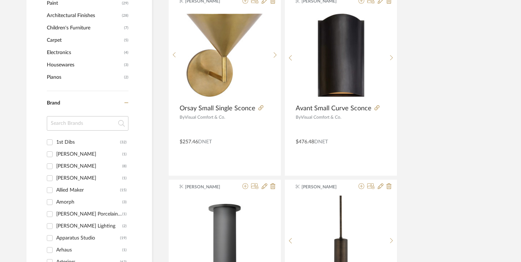
click at [59, 120] on input at bounding box center [88, 123] width 82 height 15
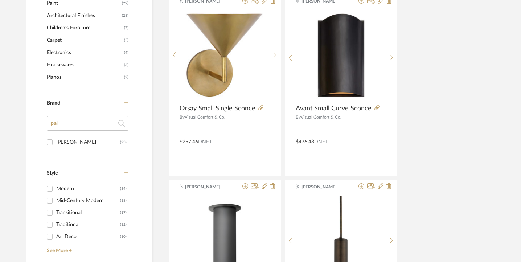
type input "pal"
click at [56, 137] on div "[PERSON_NAME]" at bounding box center [88, 142] width 64 height 12
click at [51, 137] on input "Palecek (23)" at bounding box center [50, 142] width 12 height 12
checkbox input "true"
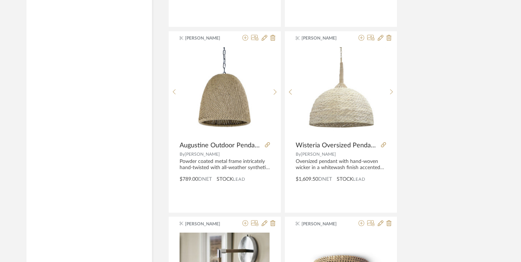
scroll to position [1067, 0]
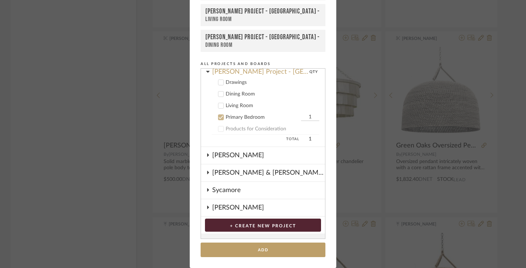
scroll to position [92, 0]
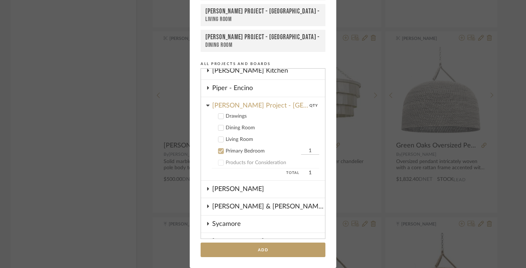
click at [237, 153] on div "Primary Bedroom" at bounding box center [262, 151] width 74 height 6
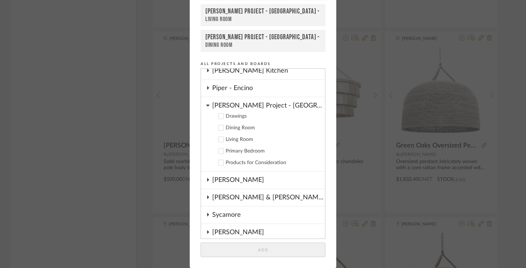
click at [221, 216] on div "Sycamore" at bounding box center [268, 214] width 113 height 17
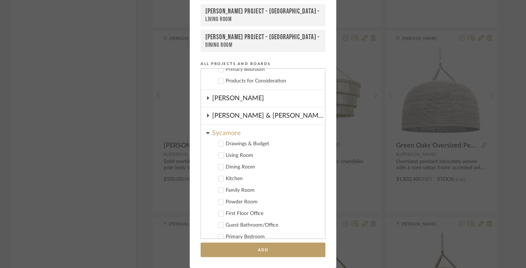
scroll to position [176, 0]
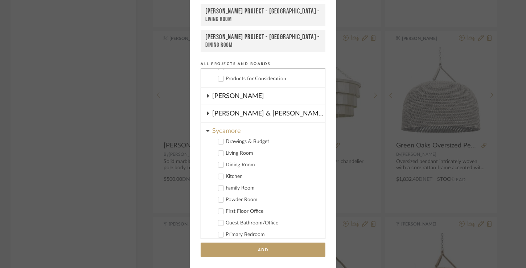
click at [218, 188] on icon at bounding box center [220, 187] width 5 height 5
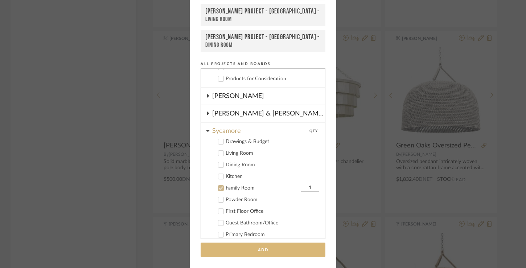
click at [255, 248] on button "Add" at bounding box center [262, 249] width 125 height 15
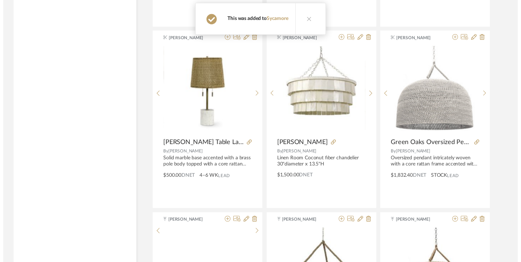
scroll to position [1067, 0]
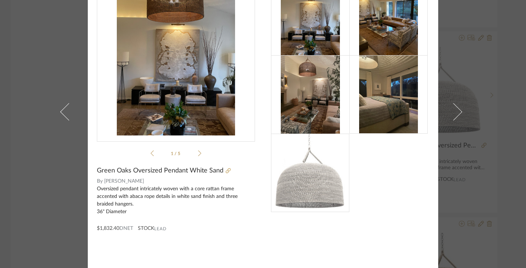
scroll to position [0, 0]
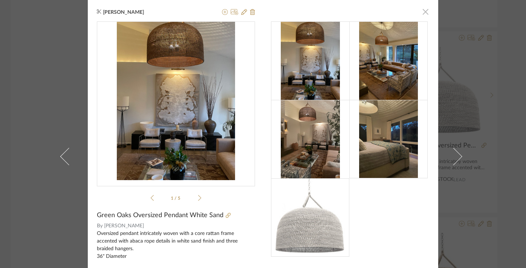
click at [424, 12] on span "button" at bounding box center [425, 11] width 15 height 15
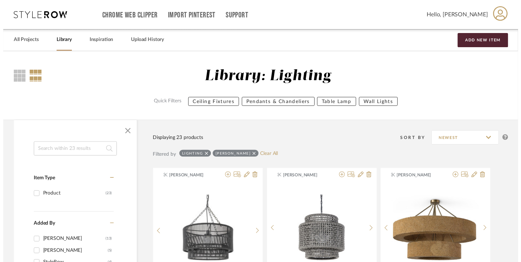
scroll to position [1067, 0]
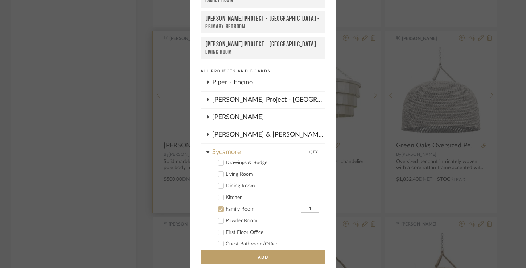
scroll to position [60, 0]
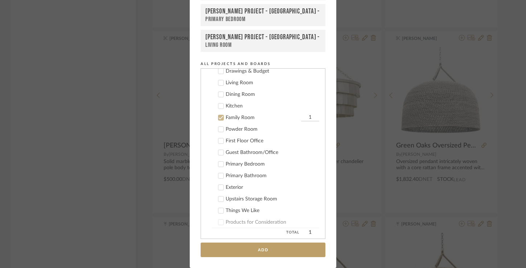
click at [218, 116] on icon at bounding box center [220, 117] width 5 height 5
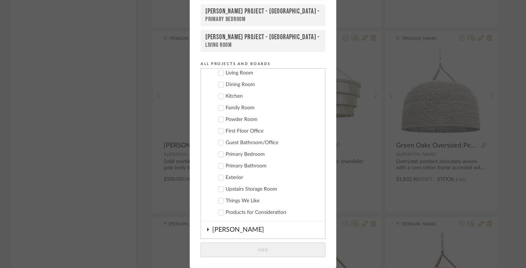
scroll to position [203, 0]
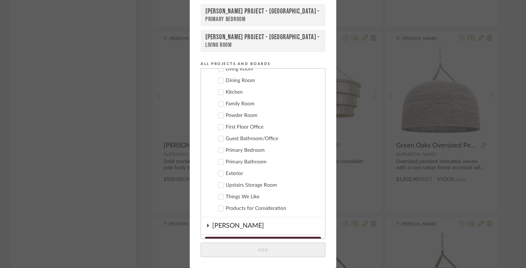
click at [219, 150] on icon at bounding box center [220, 150] width 5 height 5
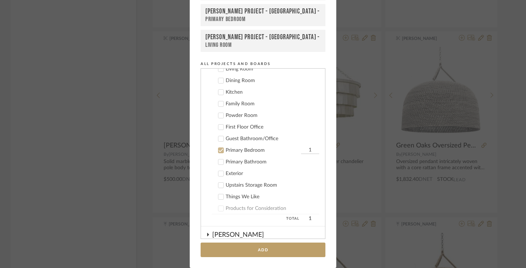
drag, startPoint x: 309, startPoint y: 149, endPoint x: 299, endPoint y: 149, distance: 10.5
click at [301, 149] on input "1" at bounding box center [310, 149] width 18 height 7
drag, startPoint x: 307, startPoint y: 150, endPoint x: 301, endPoint y: 150, distance: 6.5
click at [301, 150] on input "1" at bounding box center [310, 149] width 18 height 7
type input "2"
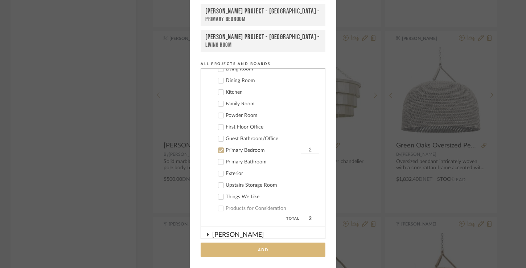
click at [290, 251] on button "Add" at bounding box center [262, 249] width 125 height 15
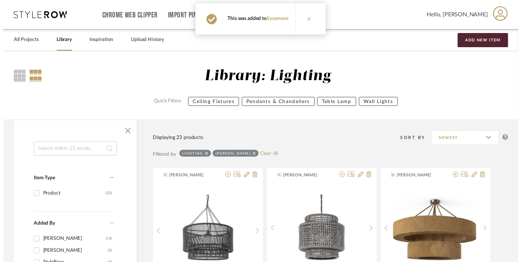
scroll to position [1067, 0]
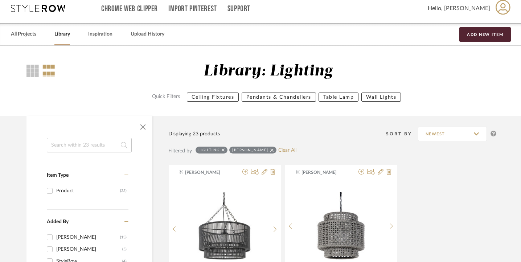
scroll to position [0, 0]
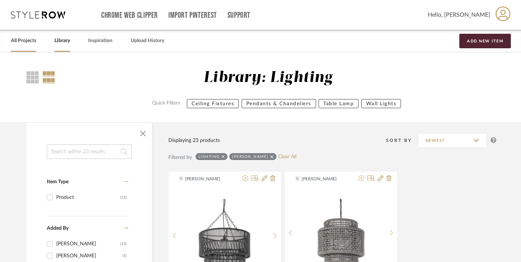
click at [31, 40] on link "All Projects" at bounding box center [23, 41] width 25 height 10
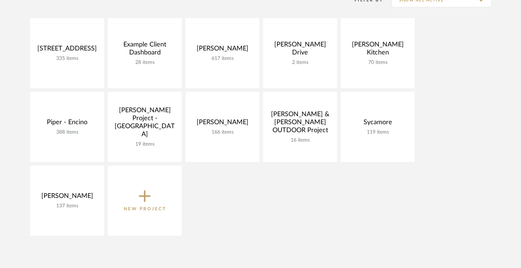
scroll to position [162, 0]
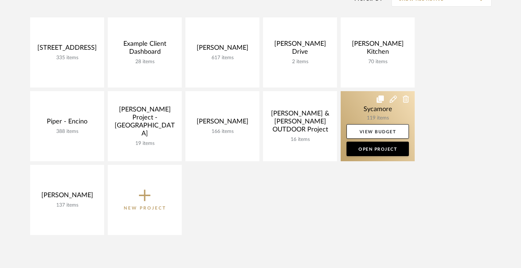
click at [368, 109] on link at bounding box center [377, 126] width 74 height 70
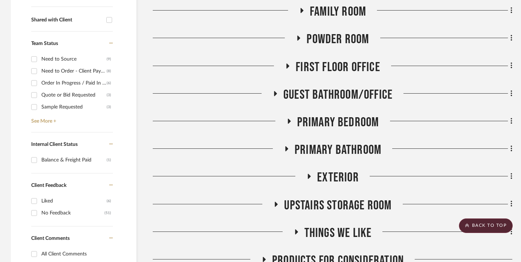
scroll to position [267, 0]
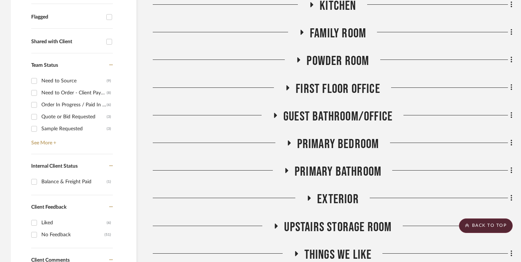
click at [328, 136] on span "Primary Bedroom" at bounding box center [338, 144] width 82 height 16
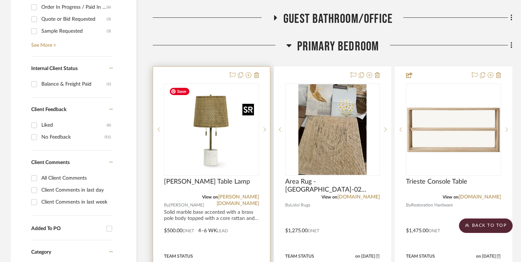
scroll to position [394, 0]
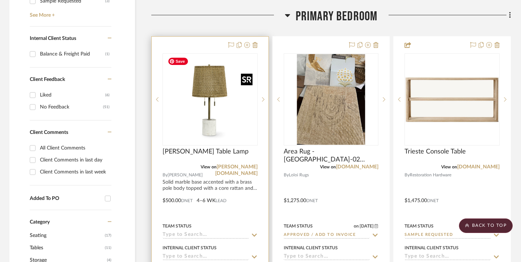
click at [212, 140] on img "0" at bounding box center [210, 99] width 91 height 91
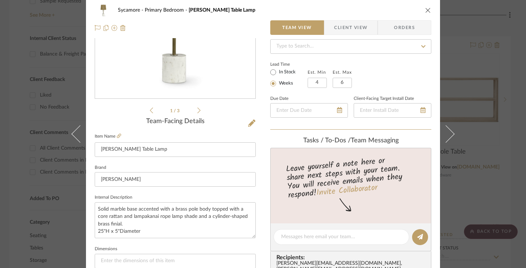
scroll to position [169, 0]
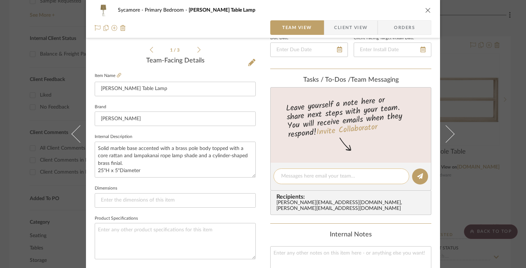
click at [320, 181] on div at bounding box center [341, 176] width 136 height 16
click at [320, 176] on textarea at bounding box center [341, 176] width 120 height 8
drag, startPoint x: 383, startPoint y: 176, endPoint x: 340, endPoint y: 179, distance: 43.3
click at [340, 179] on textarea "cute little table lamp! Could also go on a desk" at bounding box center [341, 176] width 120 height 8
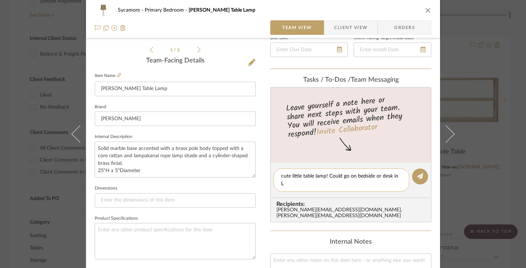
scroll to position [0, 0]
type textarea "cute little table lamp! Could go on bedside or desk in LR"
click at [412, 177] on button at bounding box center [420, 176] width 16 height 16
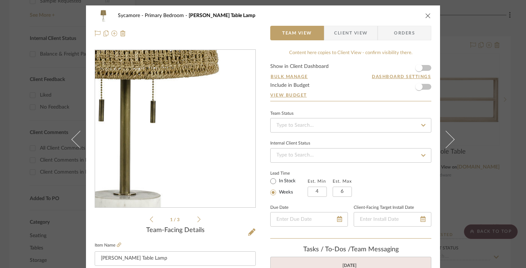
click at [188, 142] on img "0" at bounding box center [174, 128] width 157 height 157
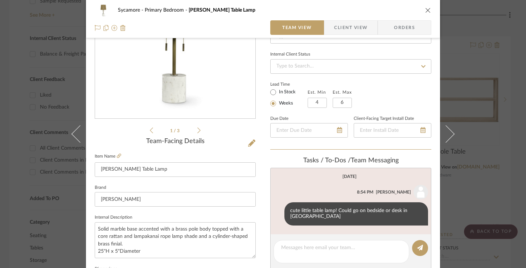
scroll to position [37, 0]
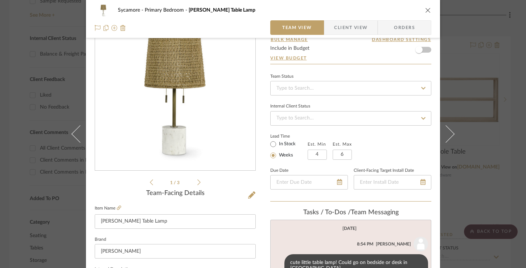
click at [425, 10] on icon "close" at bounding box center [428, 10] width 6 height 6
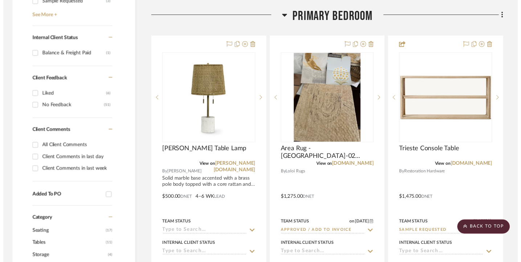
scroll to position [395, 1]
